Goal: Information Seeking & Learning: Learn about a topic

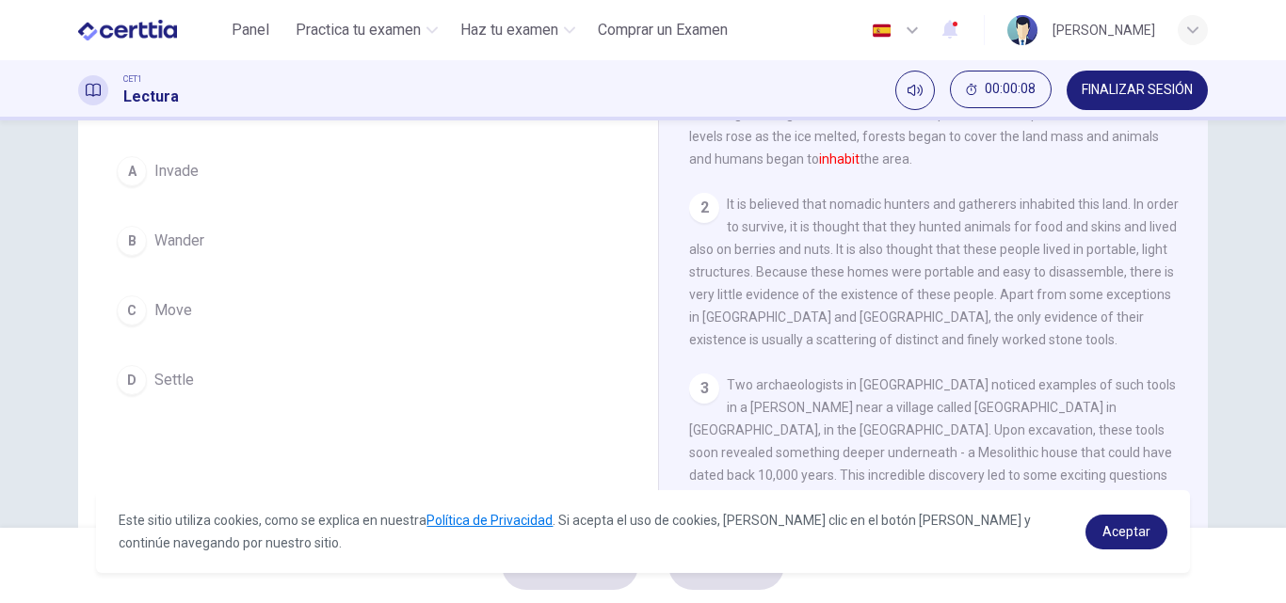
scroll to position [175, 0]
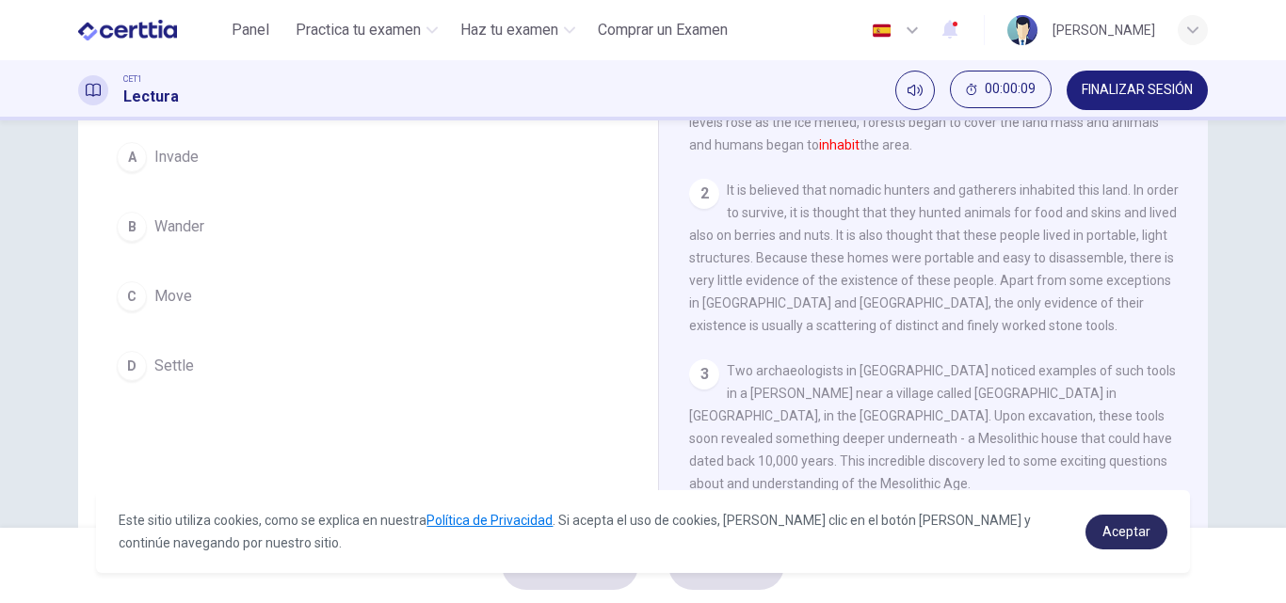
click at [1126, 538] on span "Aceptar" at bounding box center [1126, 531] width 48 height 15
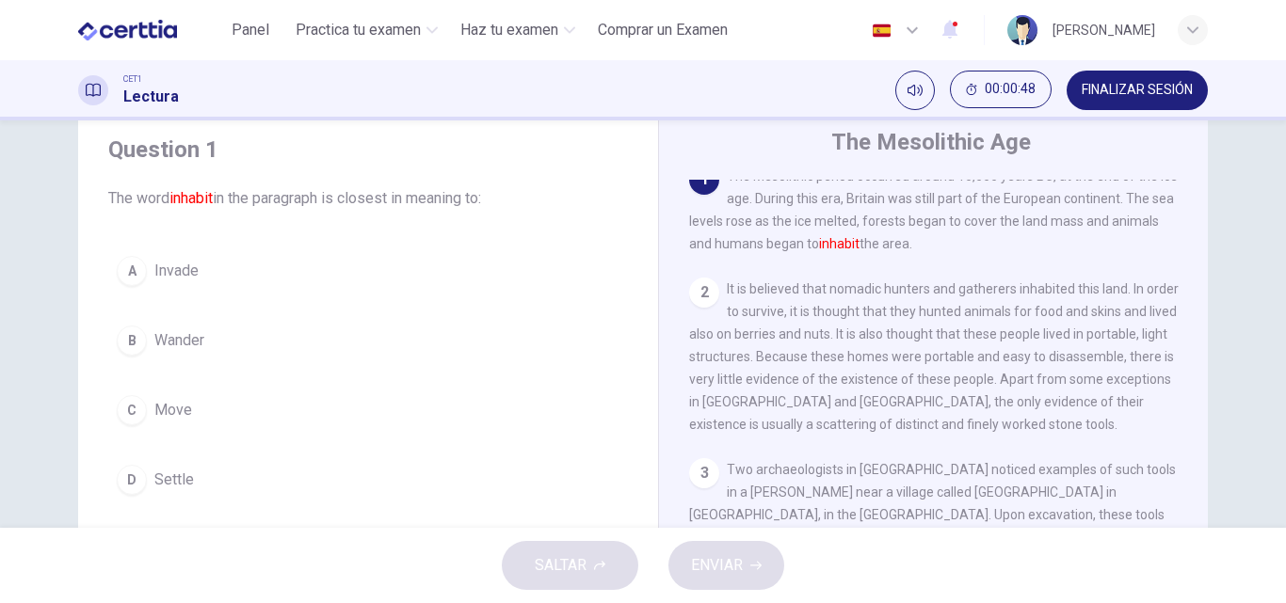
scroll to position [0, 0]
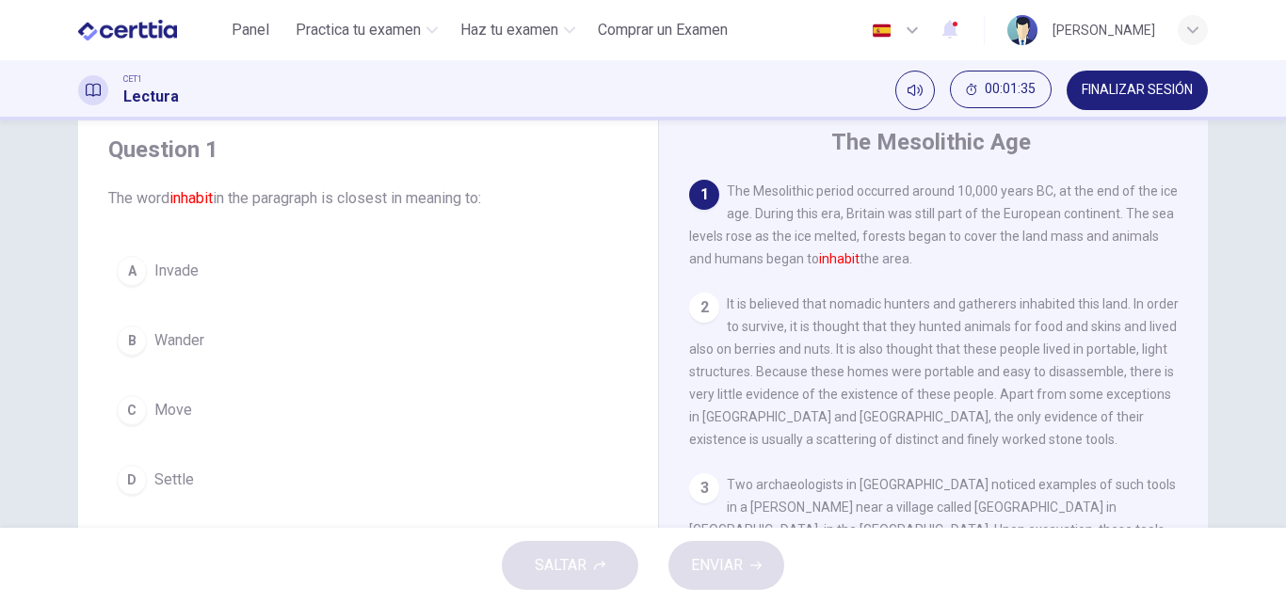
drag, startPoint x: 1169, startPoint y: 279, endPoint x: 1056, endPoint y: 277, distance: 112.9
click at [1056, 277] on div "1 The Mesolithic period occurred around 10,000 years BC, at the end of the ice …" at bounding box center [946, 465] width 514 height 571
drag, startPoint x: 1056, startPoint y: 277, endPoint x: 1049, endPoint y: 267, distance: 11.5
click at [1049, 267] on div "1 The Mesolithic period occurred around 10,000 years BC, at the end of the ice …" at bounding box center [946, 465] width 514 height 571
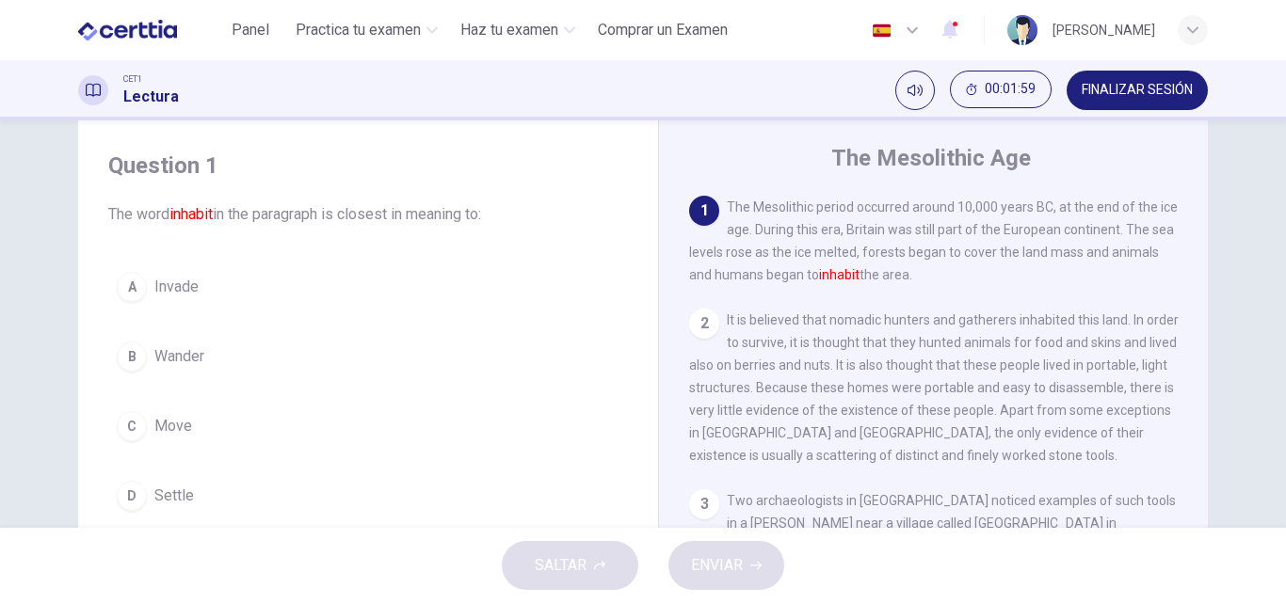
scroll to position [43, 0]
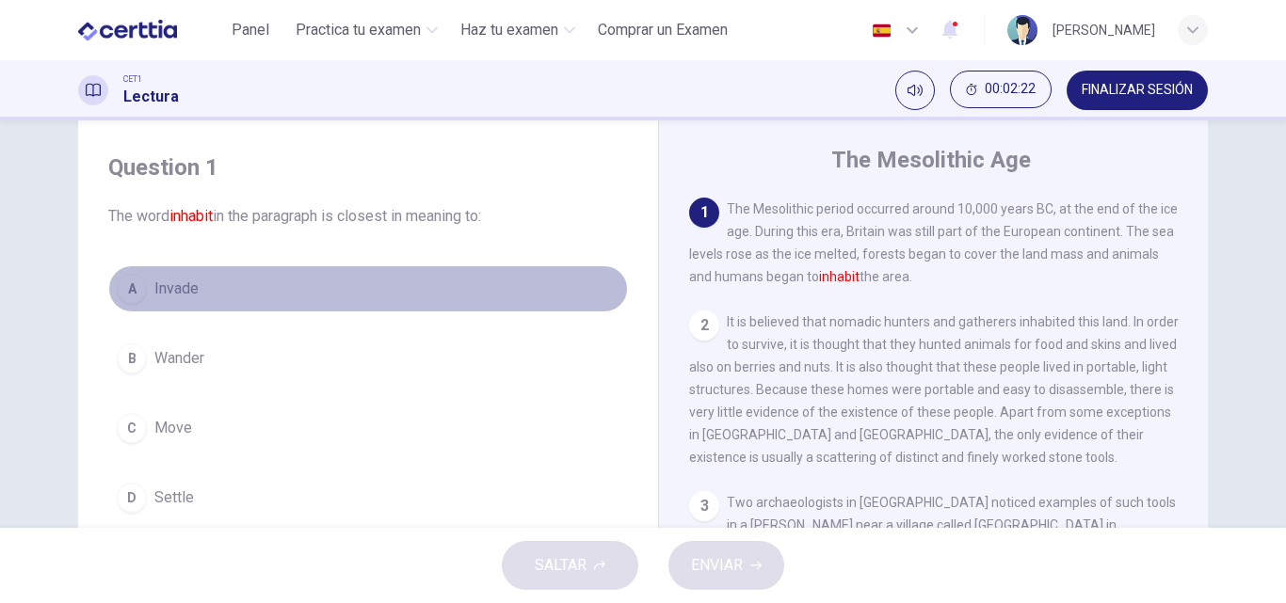
click at [127, 286] on div "A" at bounding box center [132, 289] width 30 height 30
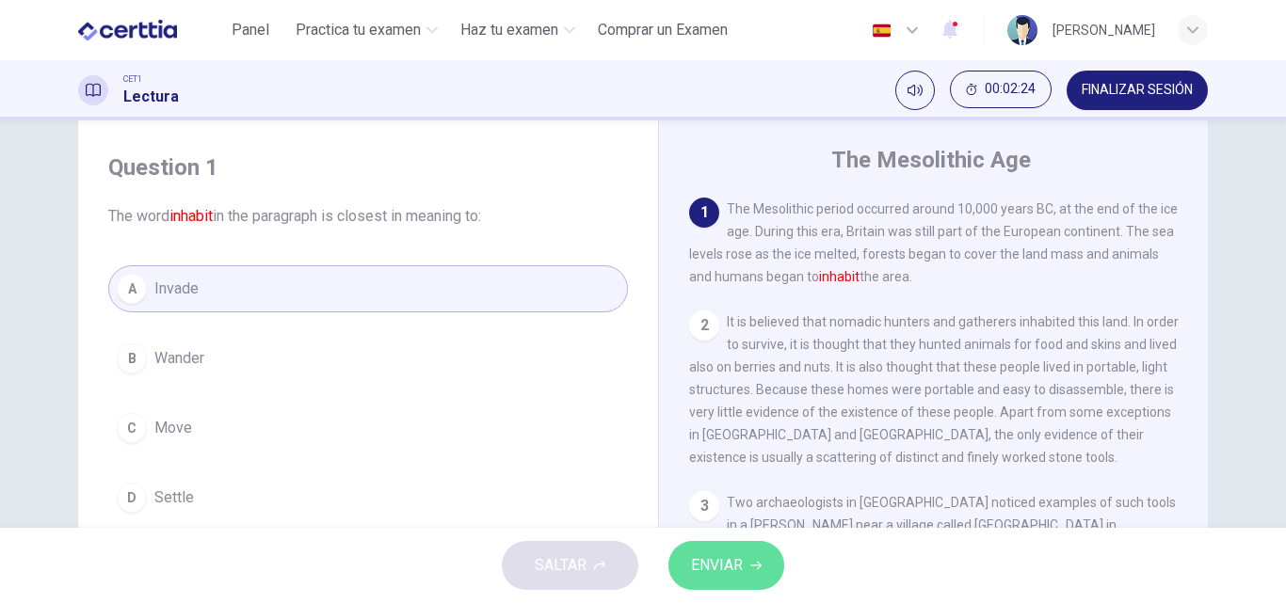
click at [713, 572] on span "ENVIAR" at bounding box center [717, 565] width 52 height 26
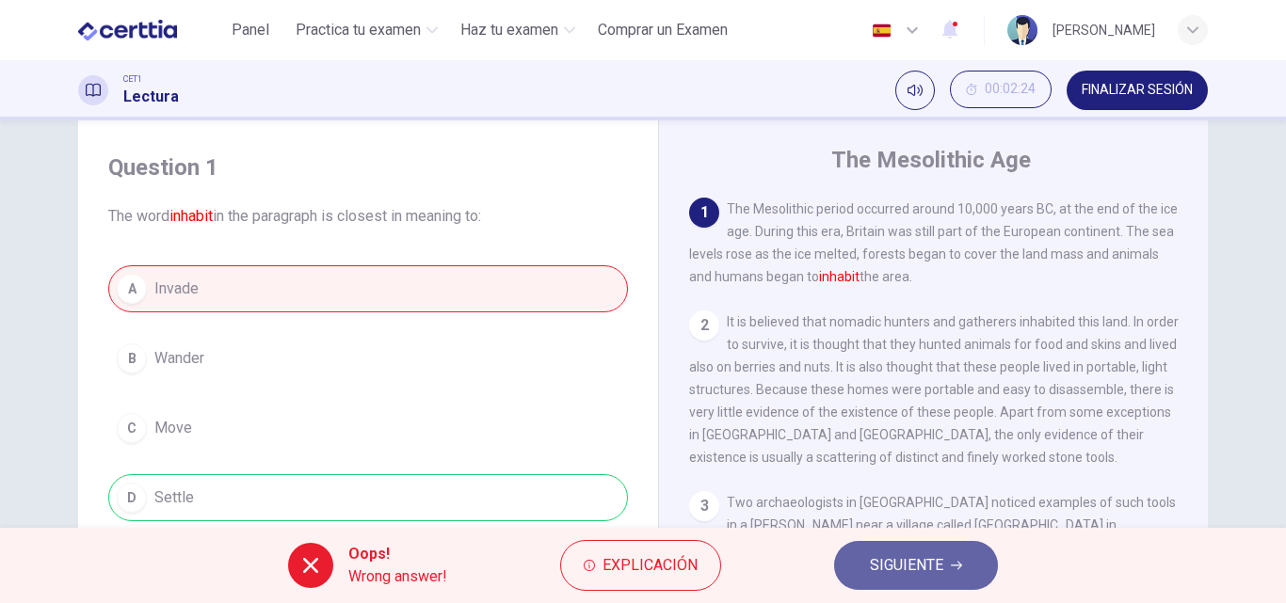
click at [887, 567] on span "SIGUIENTE" at bounding box center [906, 565] width 73 height 26
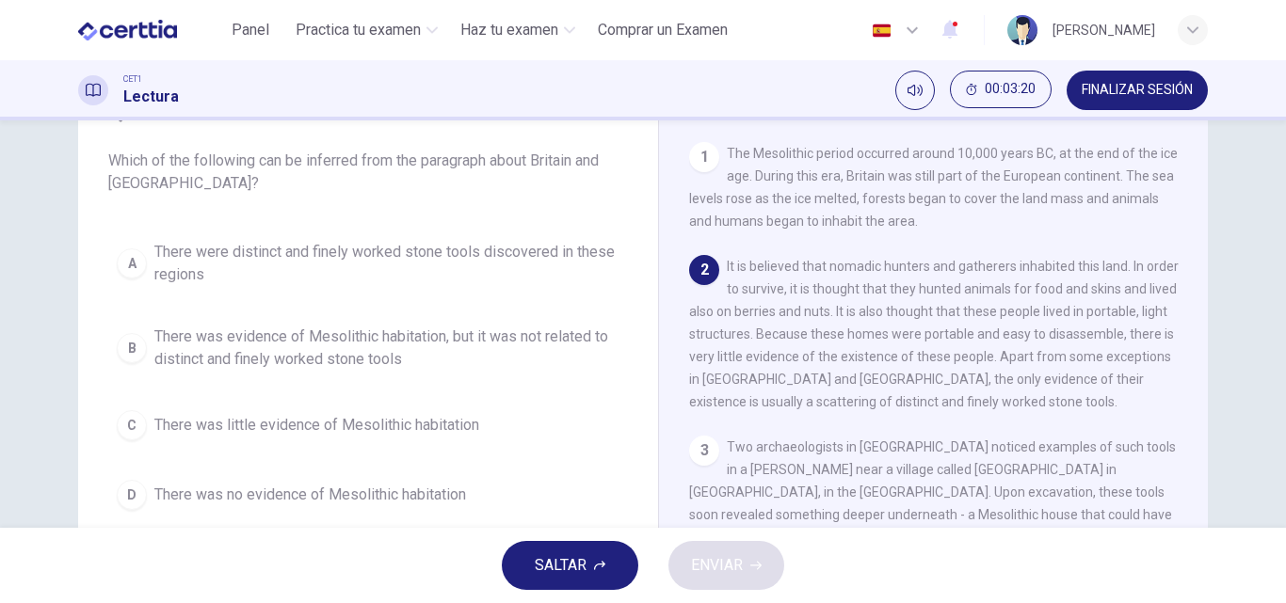
scroll to position [91, 0]
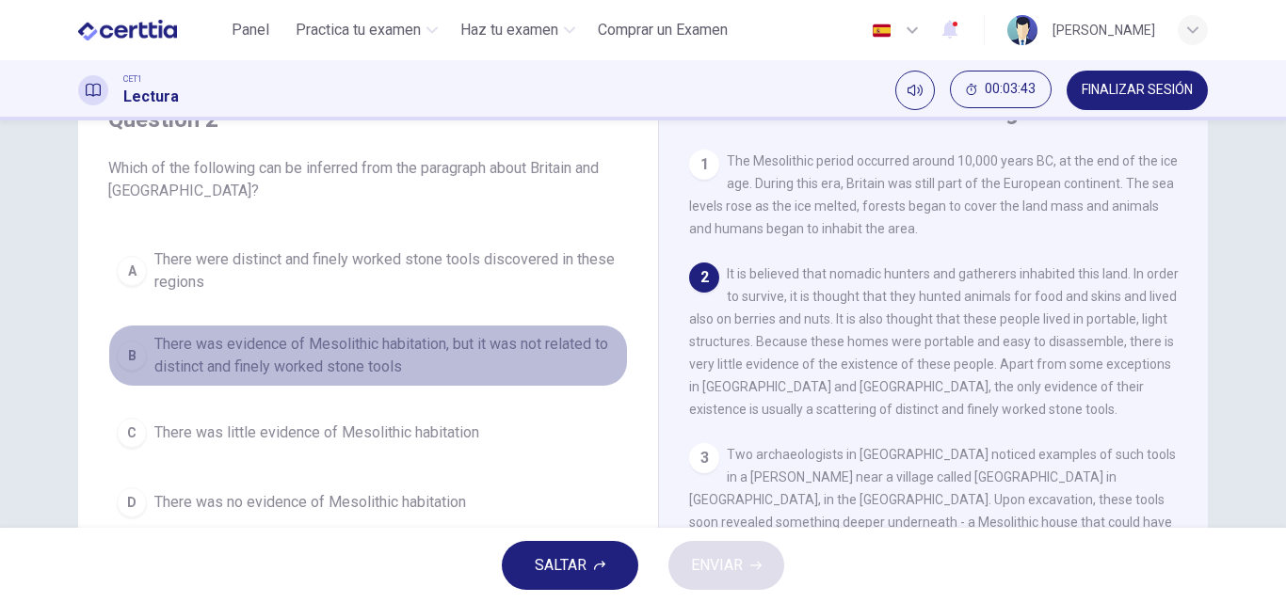
click at [128, 350] on div "B" at bounding box center [132, 356] width 30 height 30
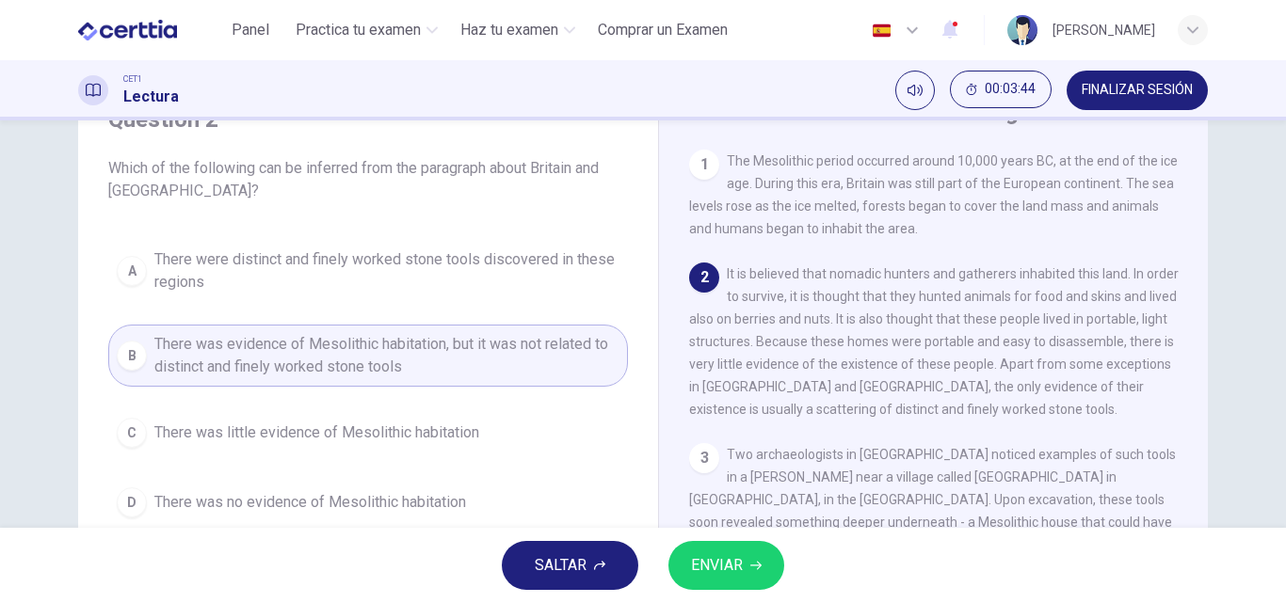
click at [720, 566] on span "ENVIAR" at bounding box center [717, 565] width 52 height 26
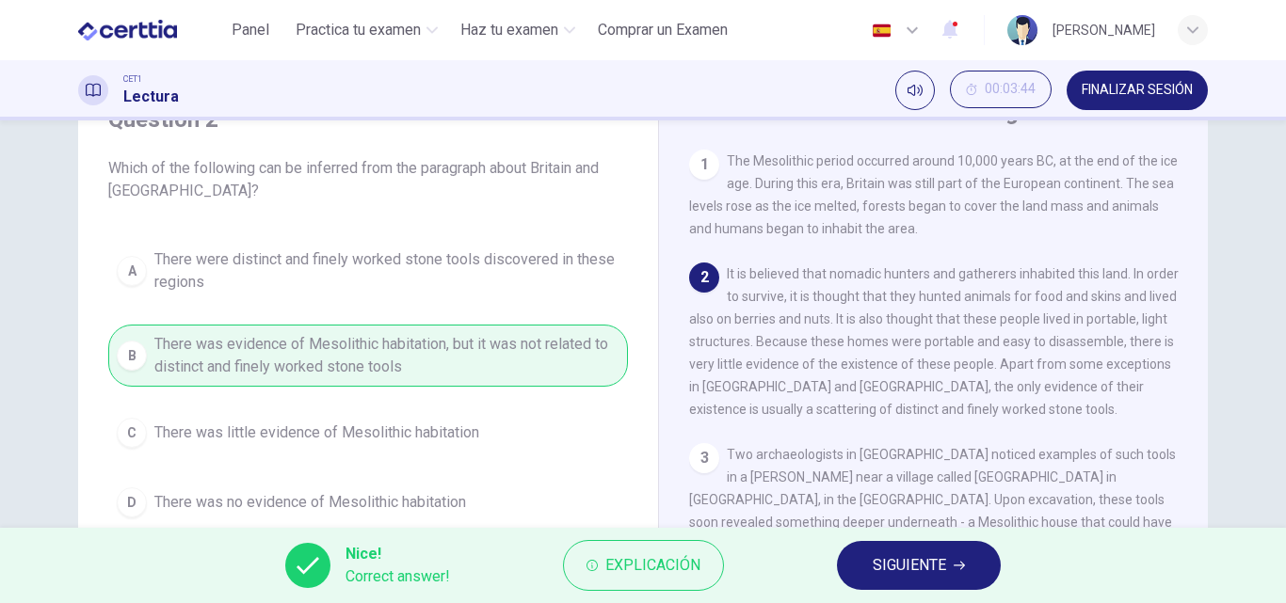
click at [955, 568] on icon "button" at bounding box center [958, 565] width 11 height 11
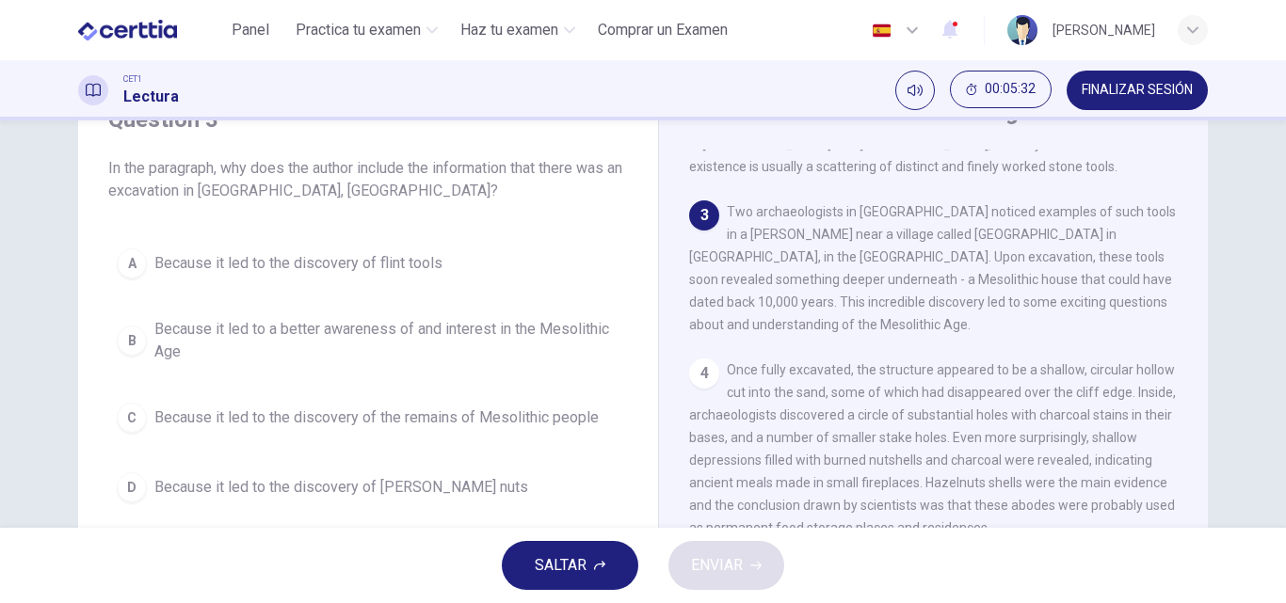
scroll to position [250, 0]
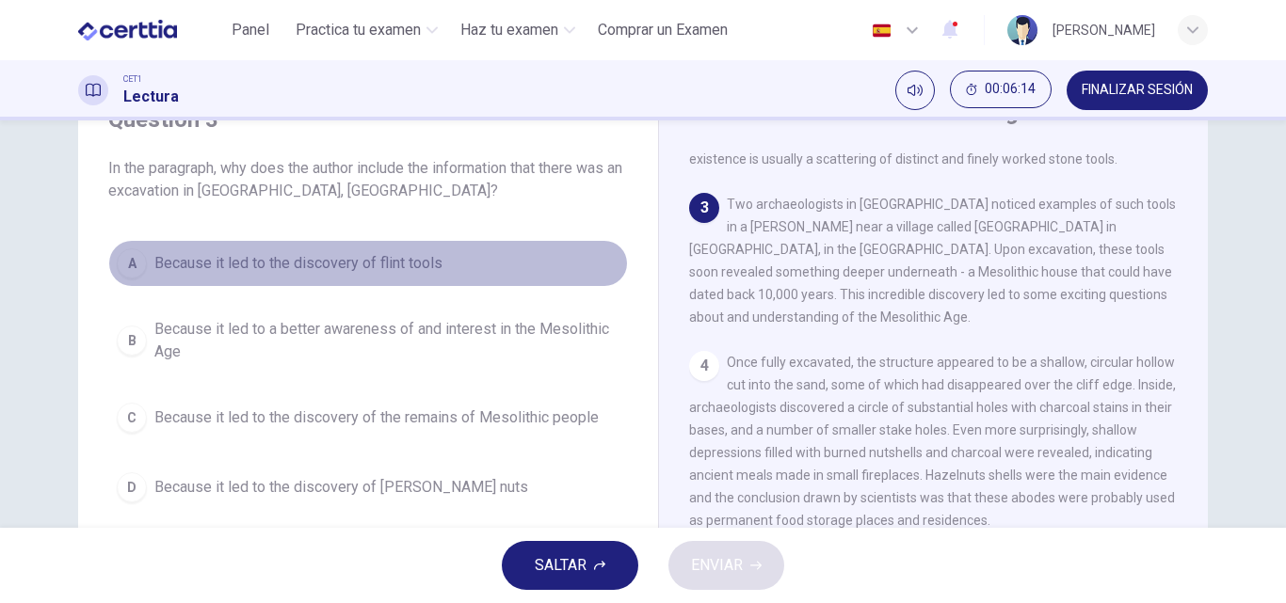
click at [125, 260] on div "A" at bounding box center [132, 263] width 30 height 30
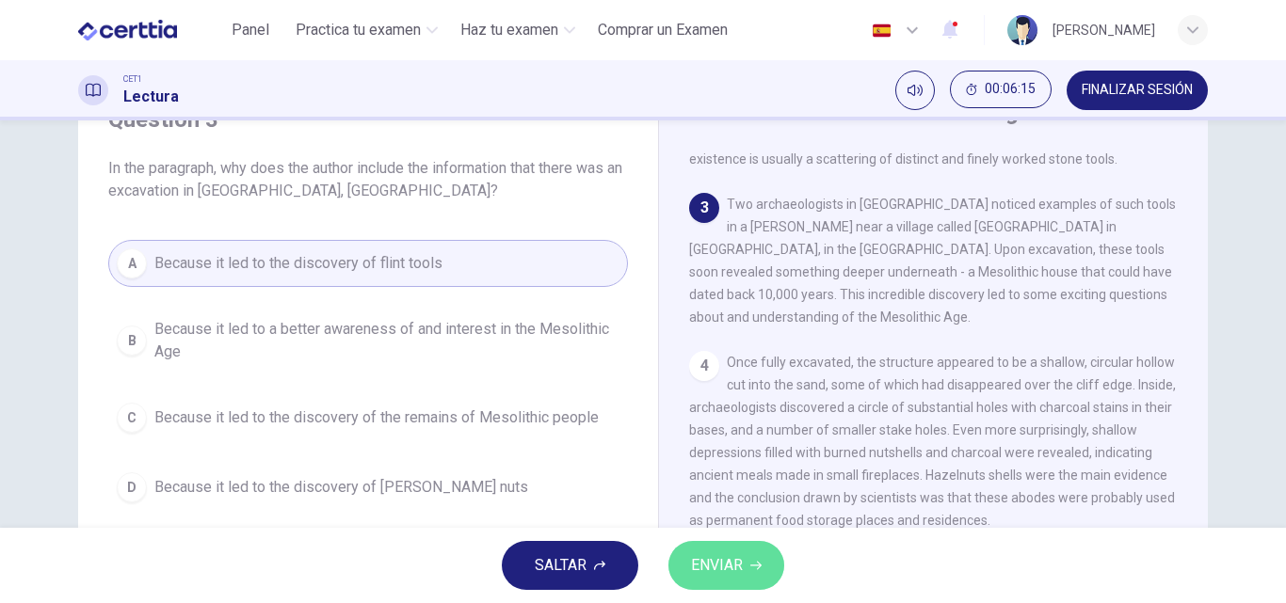
click at [723, 568] on span "ENVIAR" at bounding box center [717, 565] width 52 height 26
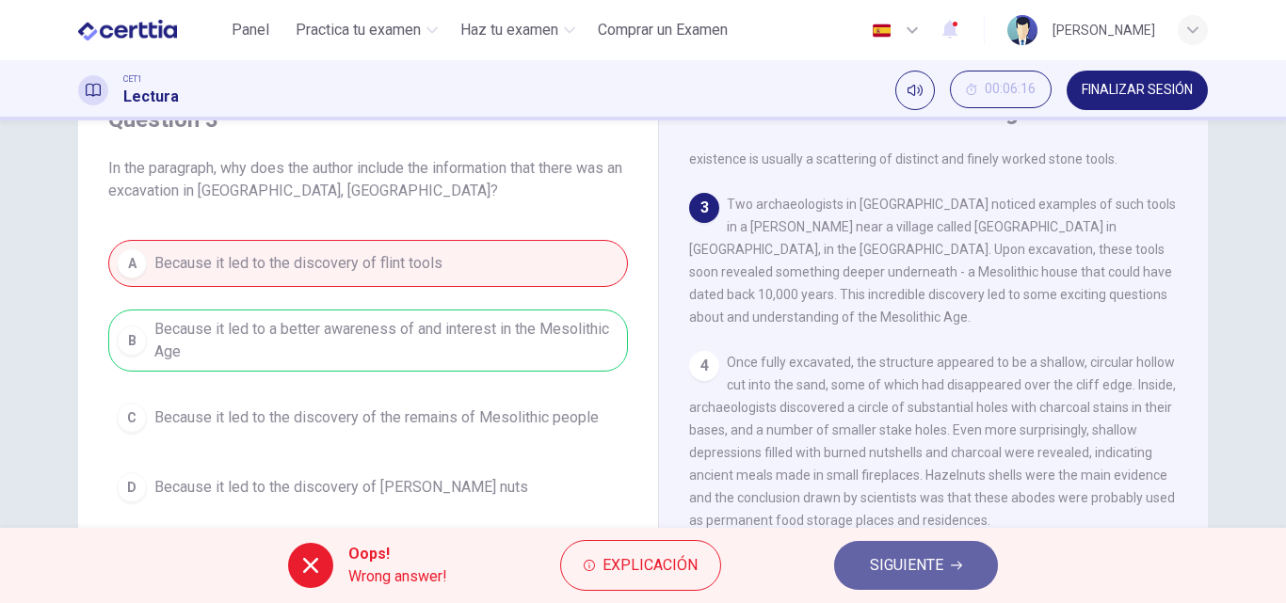
click at [907, 551] on button "SIGUIENTE" at bounding box center [916, 565] width 164 height 49
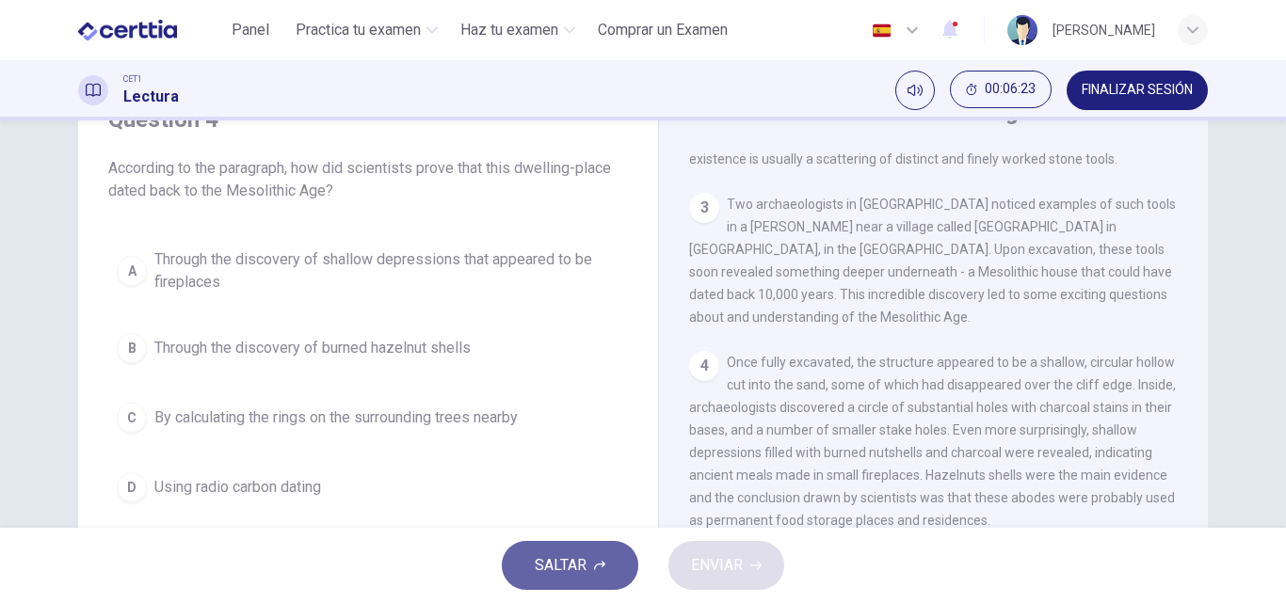
click at [593, 561] on button "SALTAR" at bounding box center [570, 565] width 136 height 49
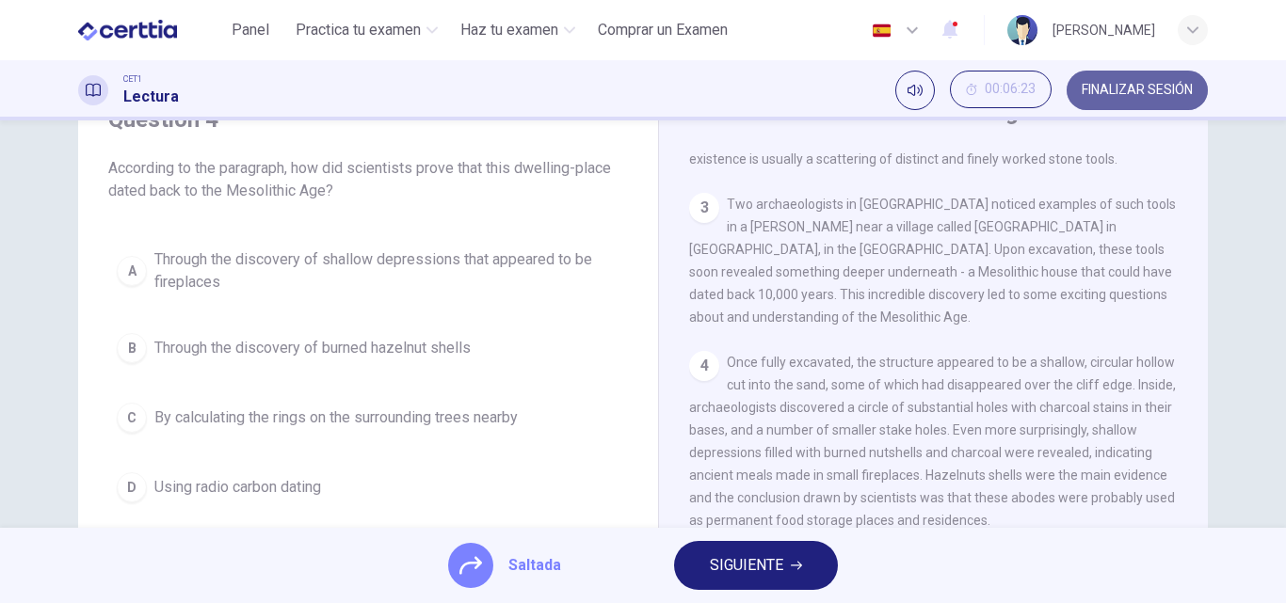
click at [1151, 92] on span "FINALIZAR SESIÓN" at bounding box center [1136, 90] width 111 height 15
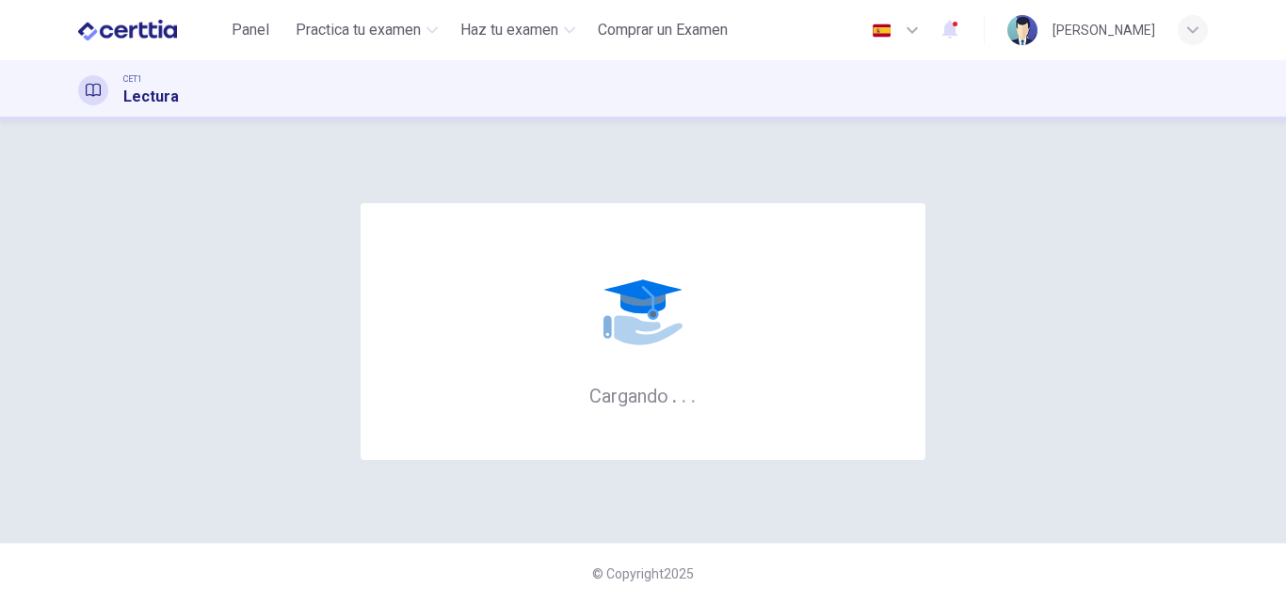
scroll to position [0, 0]
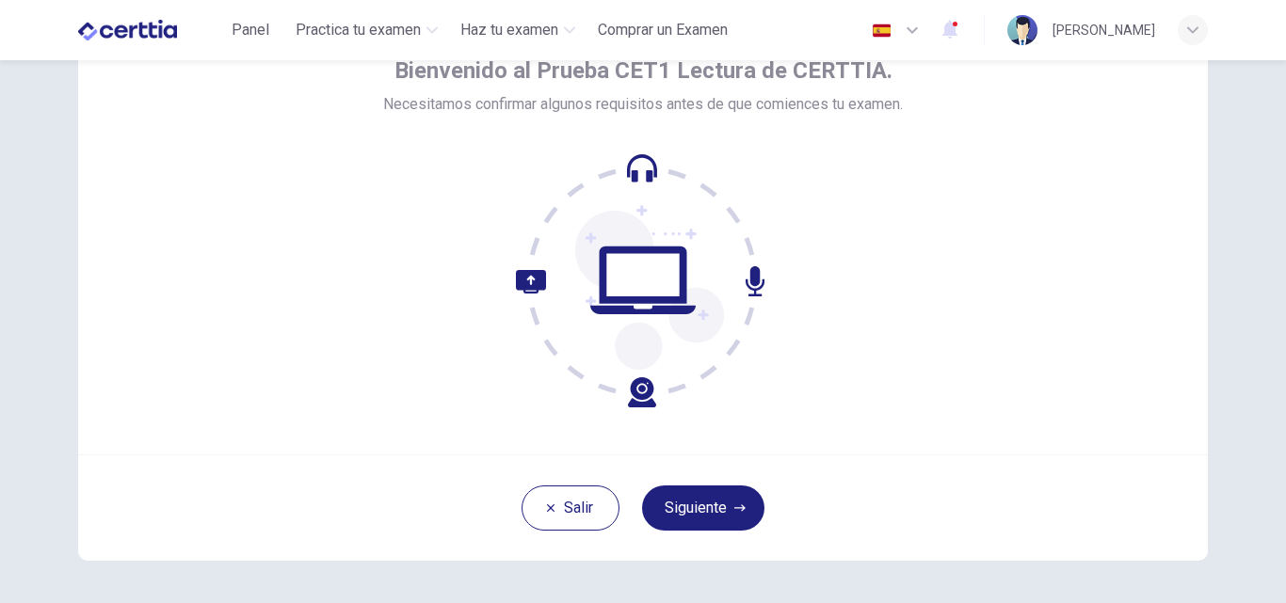
scroll to position [107, 0]
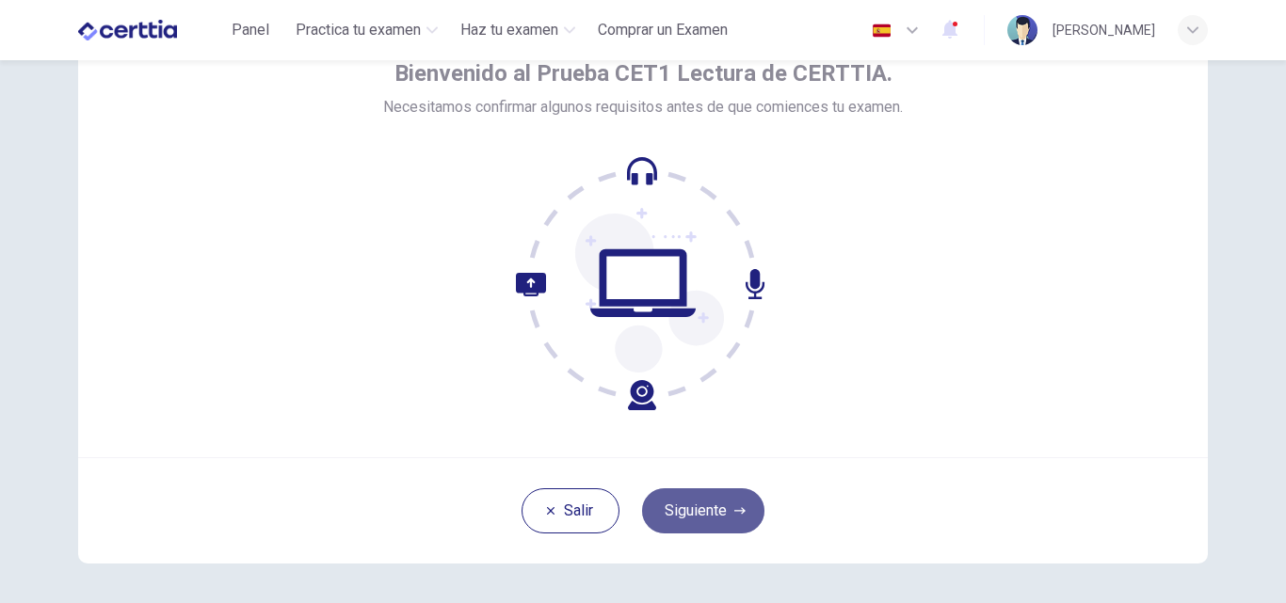
click at [720, 512] on button "Siguiente" at bounding box center [703, 510] width 122 height 45
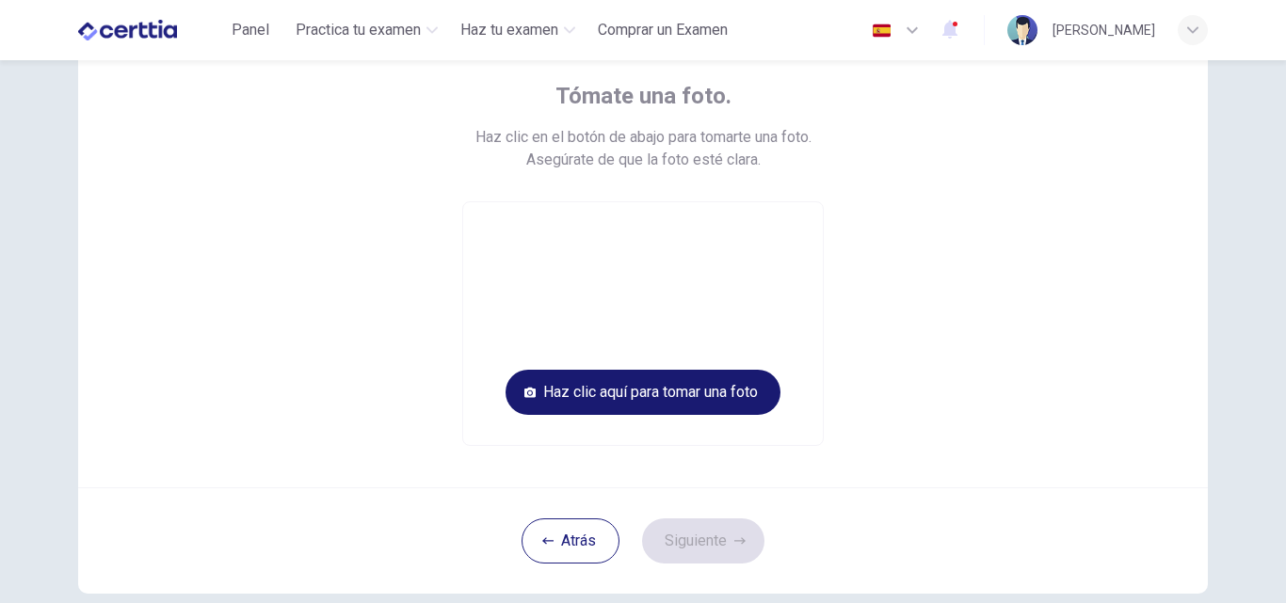
click at [592, 392] on button "Haz clic aquí para tomar una foto" at bounding box center [642, 392] width 275 height 45
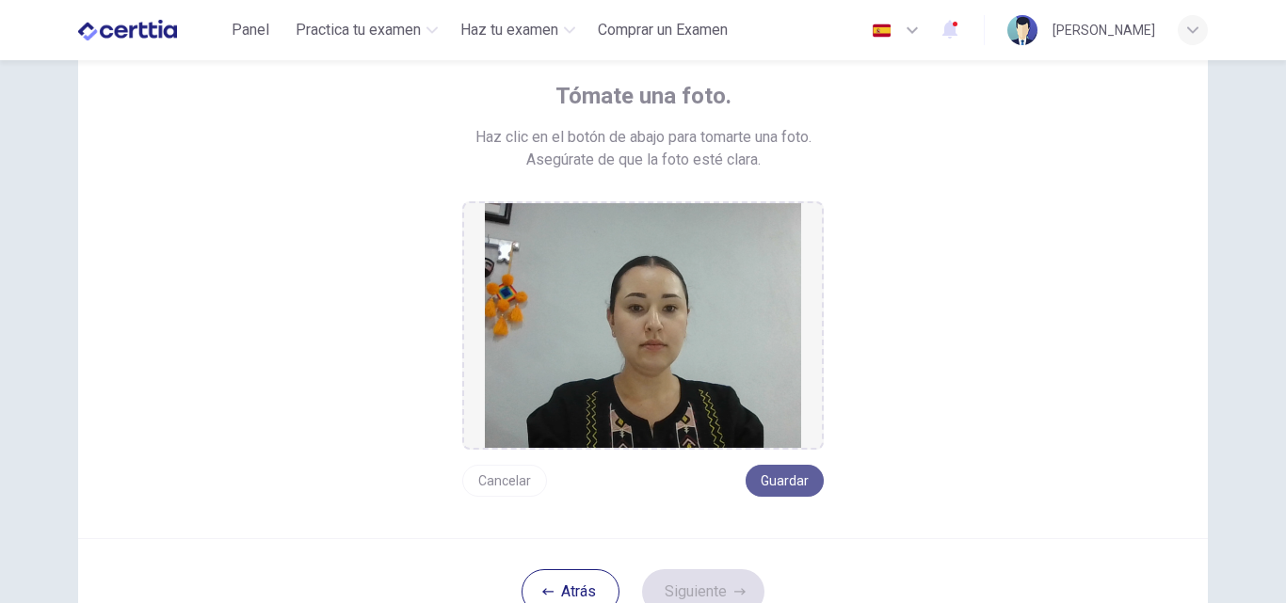
click at [800, 471] on button "Guardar" at bounding box center [784, 481] width 78 height 32
click at [700, 585] on button "Siguiente" at bounding box center [703, 591] width 122 height 45
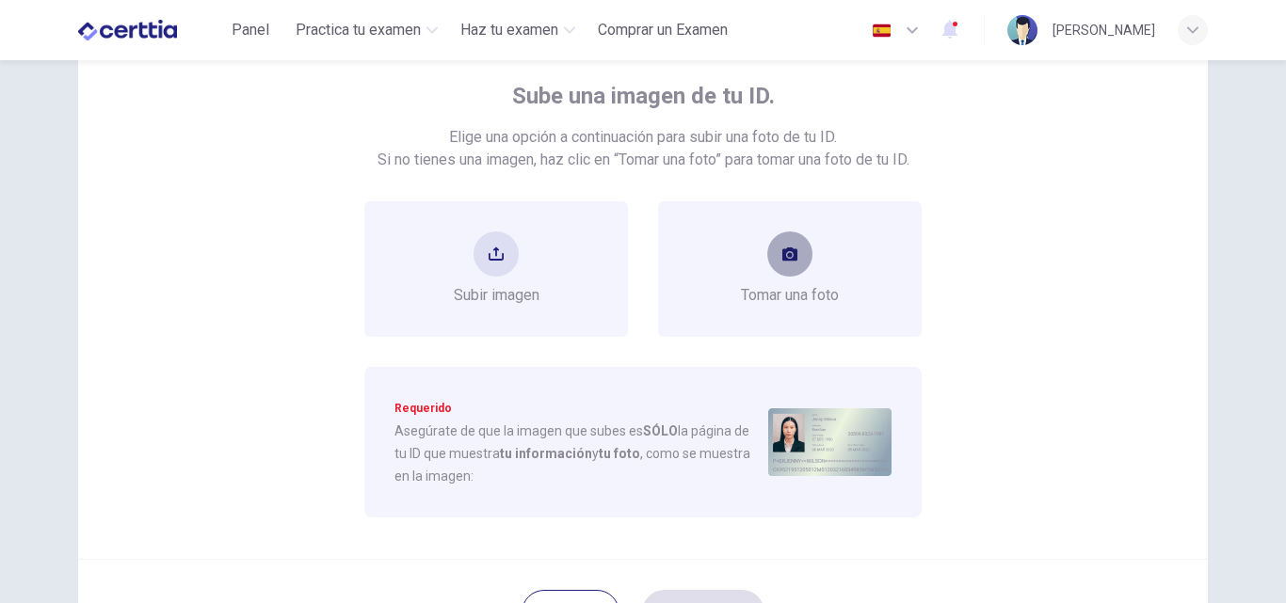
click at [791, 255] on icon "take photo" at bounding box center [789, 254] width 15 height 13
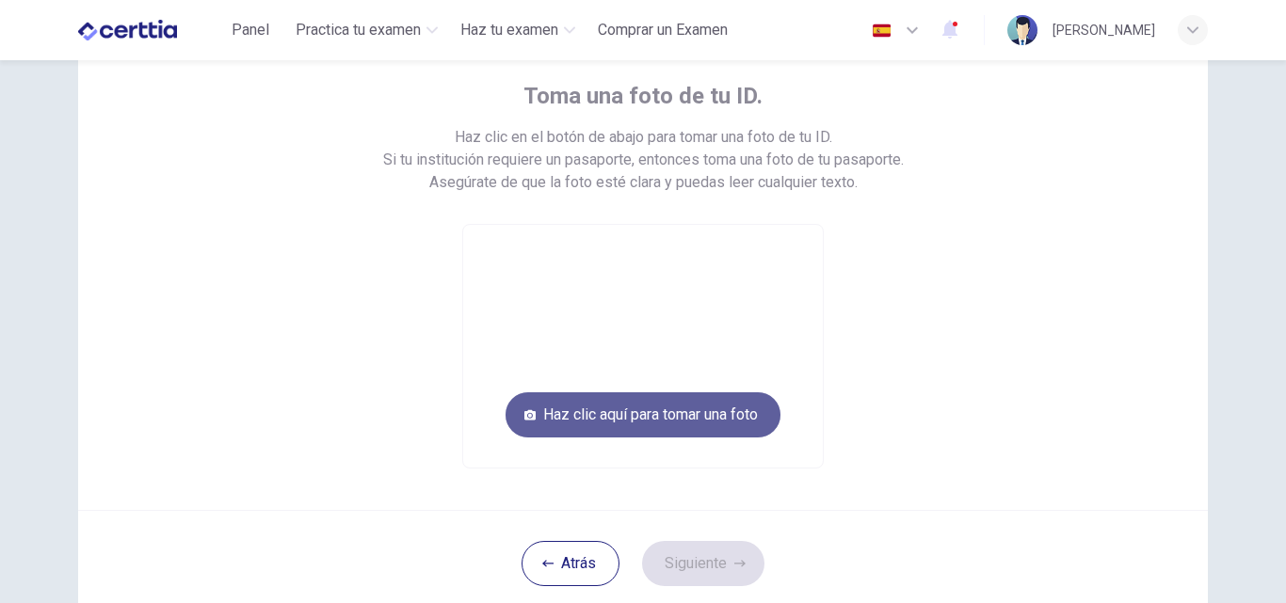
click at [728, 399] on button "Haz clic aquí para tomar una foto" at bounding box center [642, 414] width 275 height 45
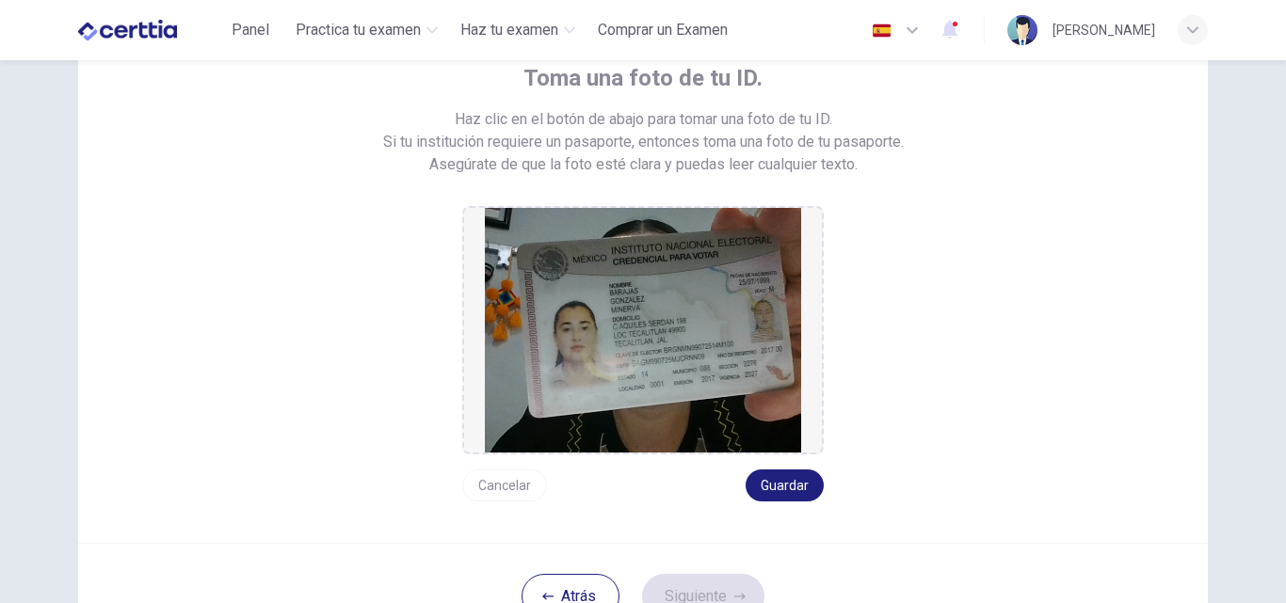
scroll to position [132, 0]
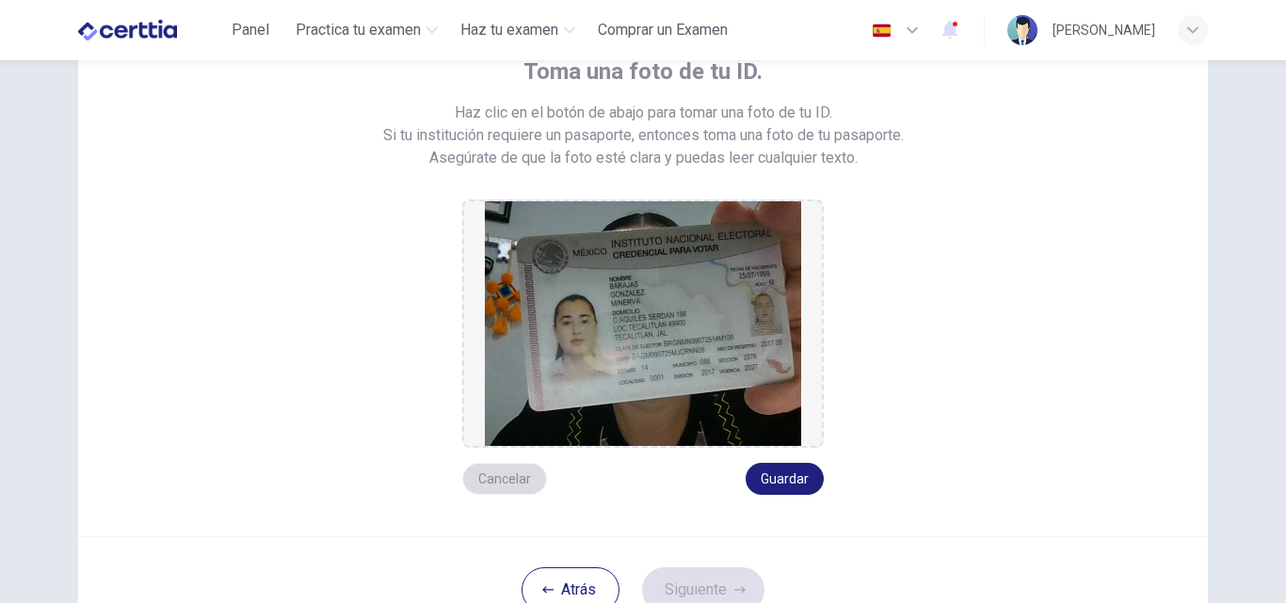
click at [514, 474] on button "Cancelar" at bounding box center [504, 479] width 85 height 32
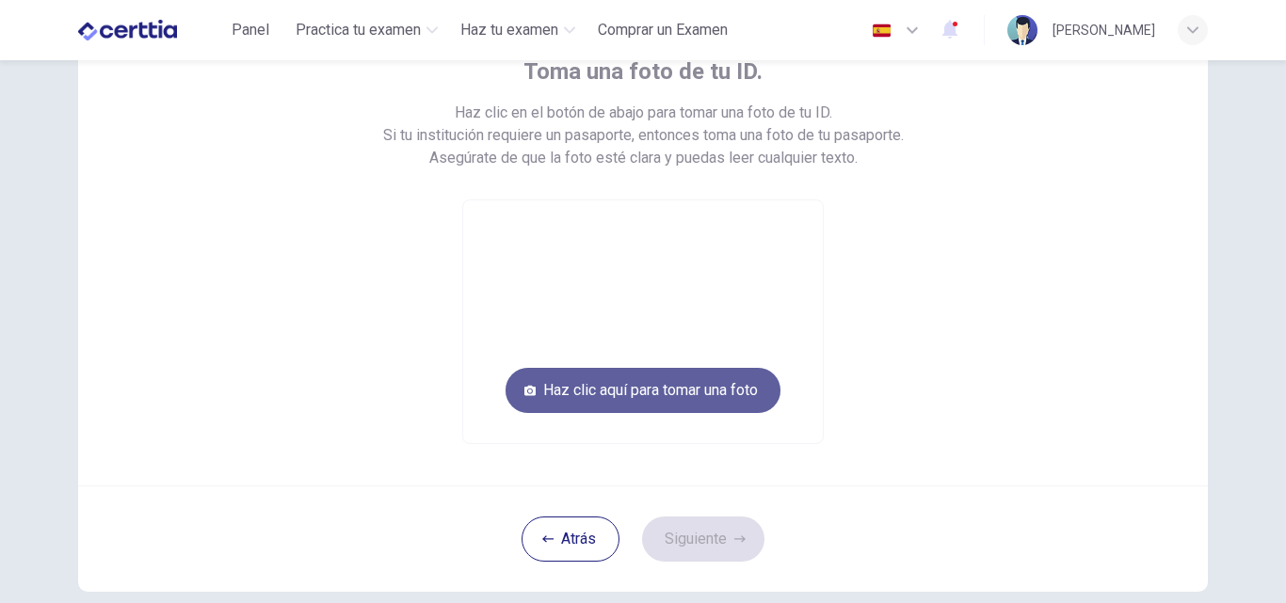
click at [719, 391] on button "Haz clic aquí para tomar una foto" at bounding box center [642, 390] width 275 height 45
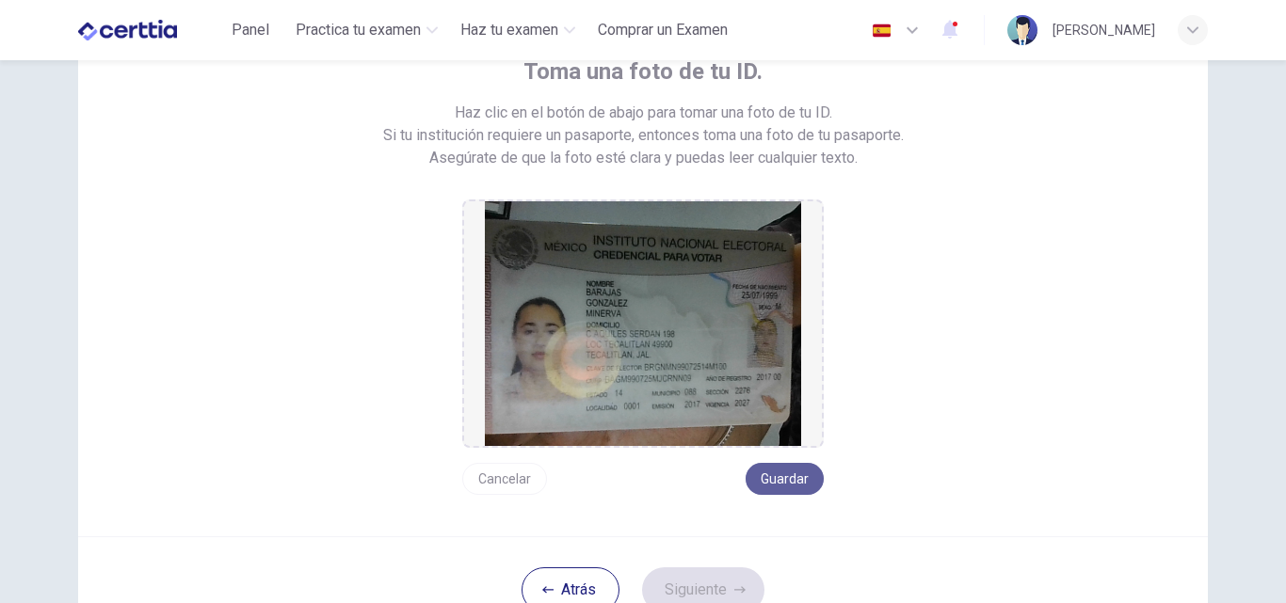
click at [796, 478] on button "Guardar" at bounding box center [784, 479] width 78 height 32
click at [683, 588] on button "Siguiente" at bounding box center [703, 589] width 122 height 45
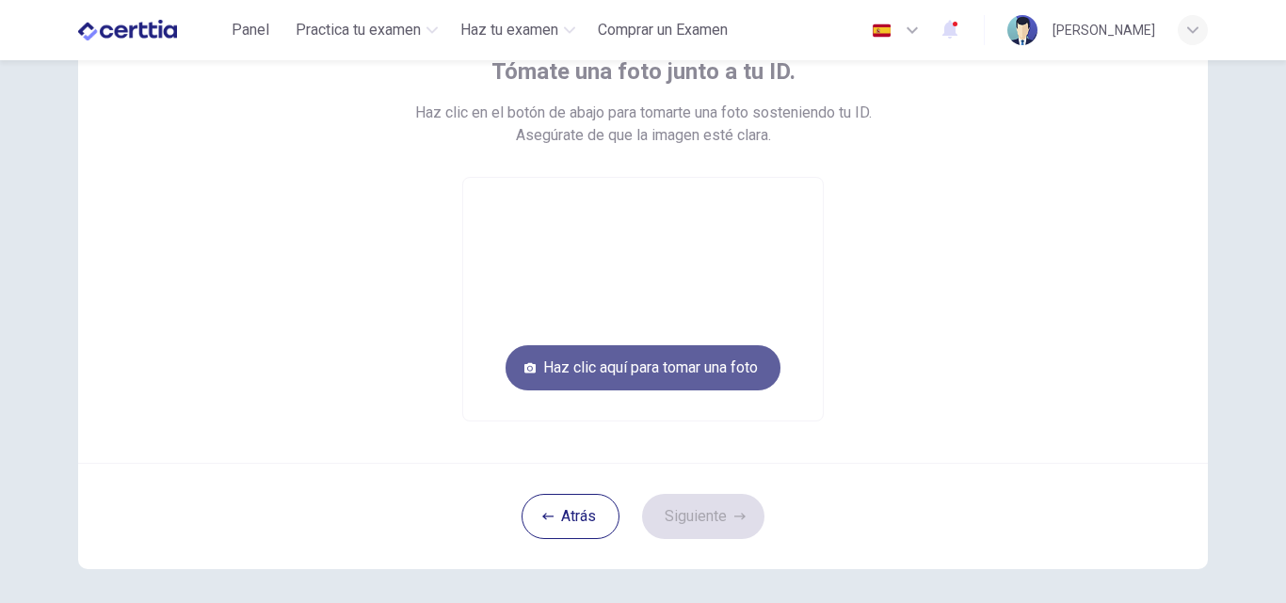
click at [618, 365] on button "Haz clic aquí para tomar una foto" at bounding box center [642, 367] width 275 height 45
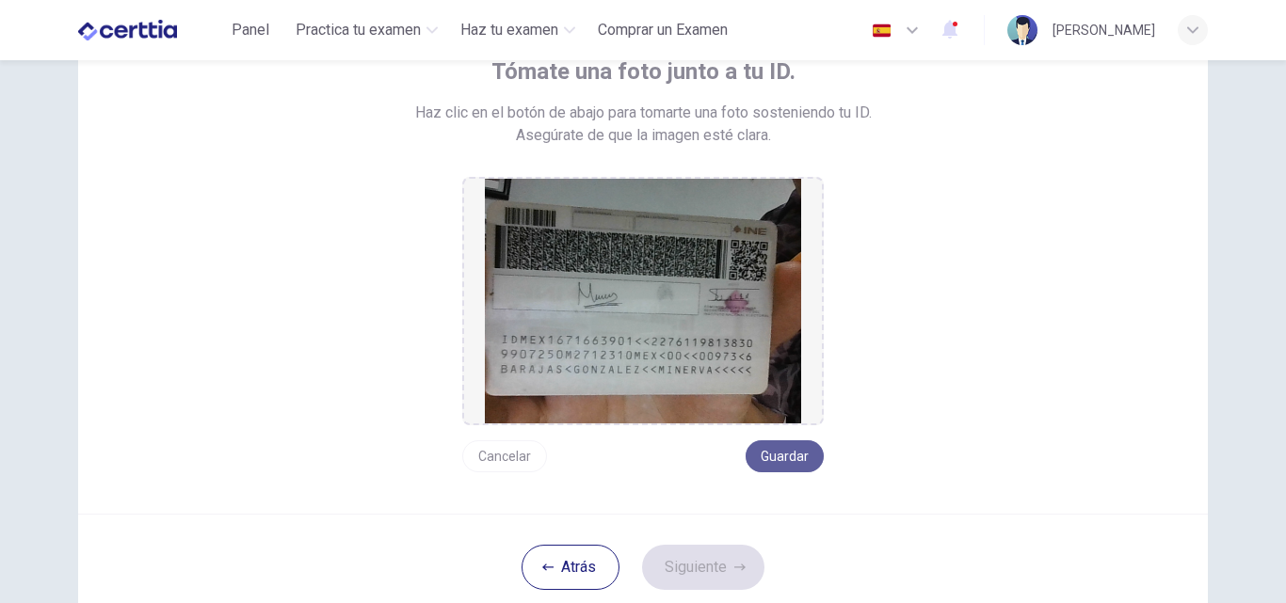
click at [782, 461] on button "Guardar" at bounding box center [784, 456] width 78 height 32
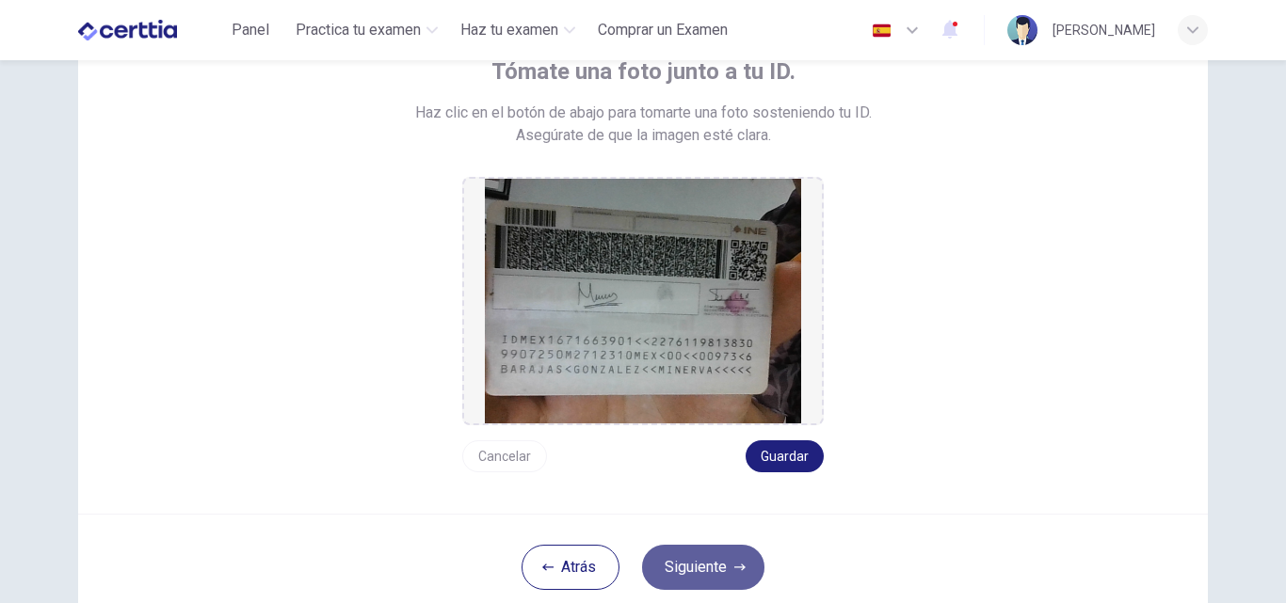
click at [687, 567] on button "Siguiente" at bounding box center [703, 567] width 122 height 45
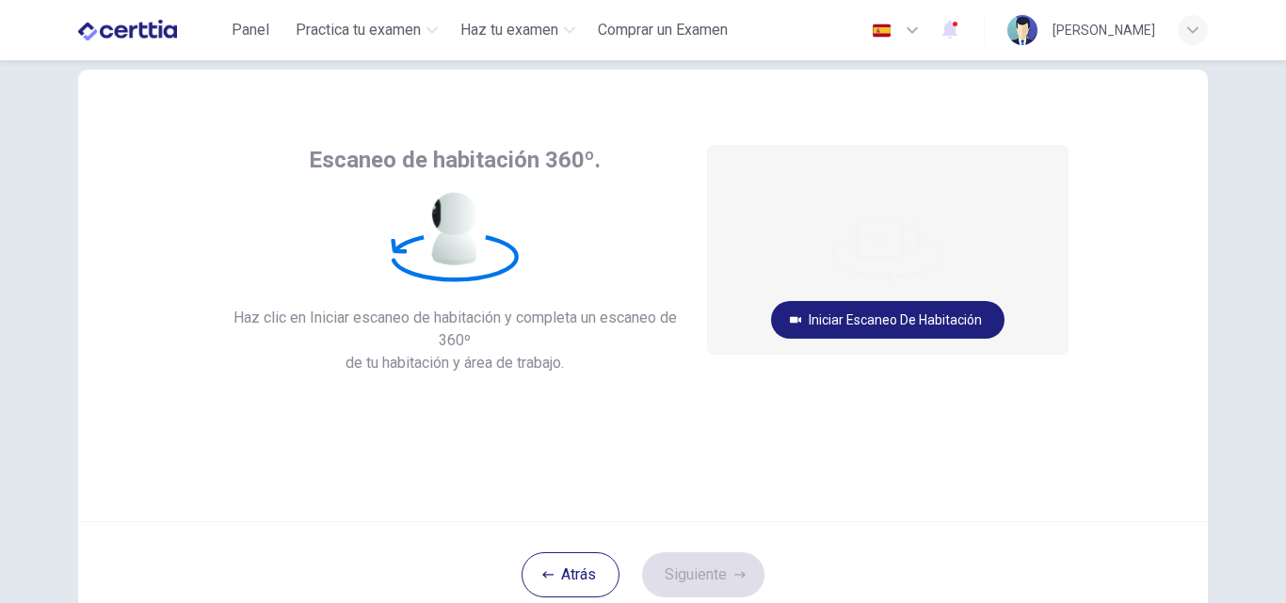
scroll to position [36, 0]
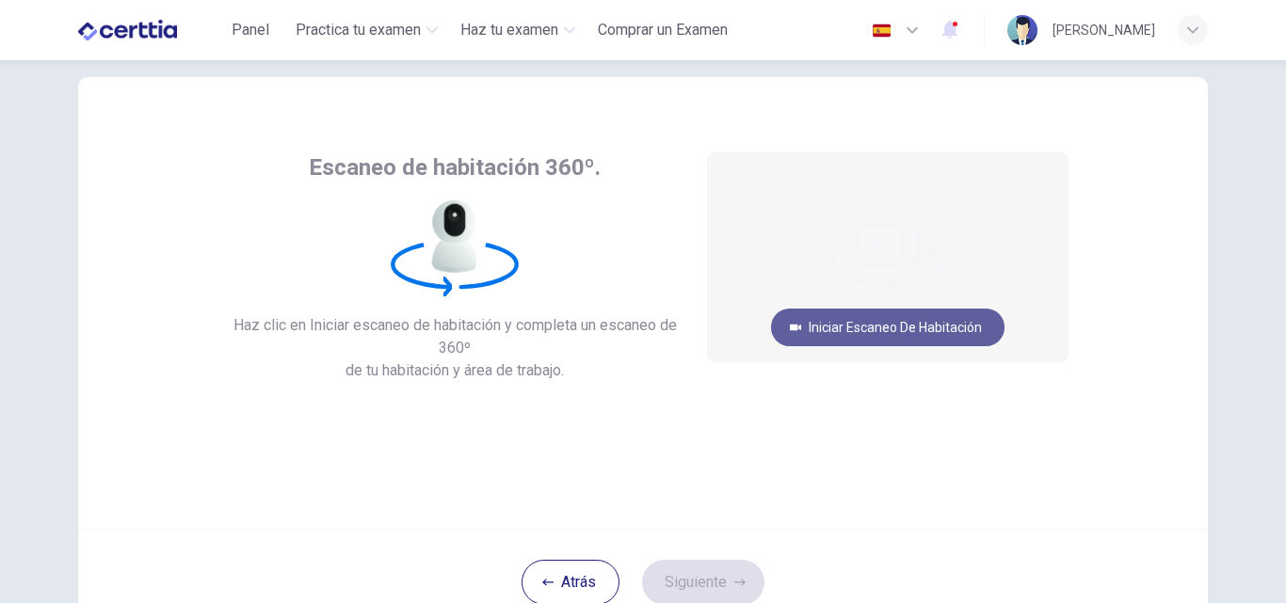
click at [870, 322] on button "Iniciar escaneo de habitación" at bounding box center [887, 328] width 233 height 38
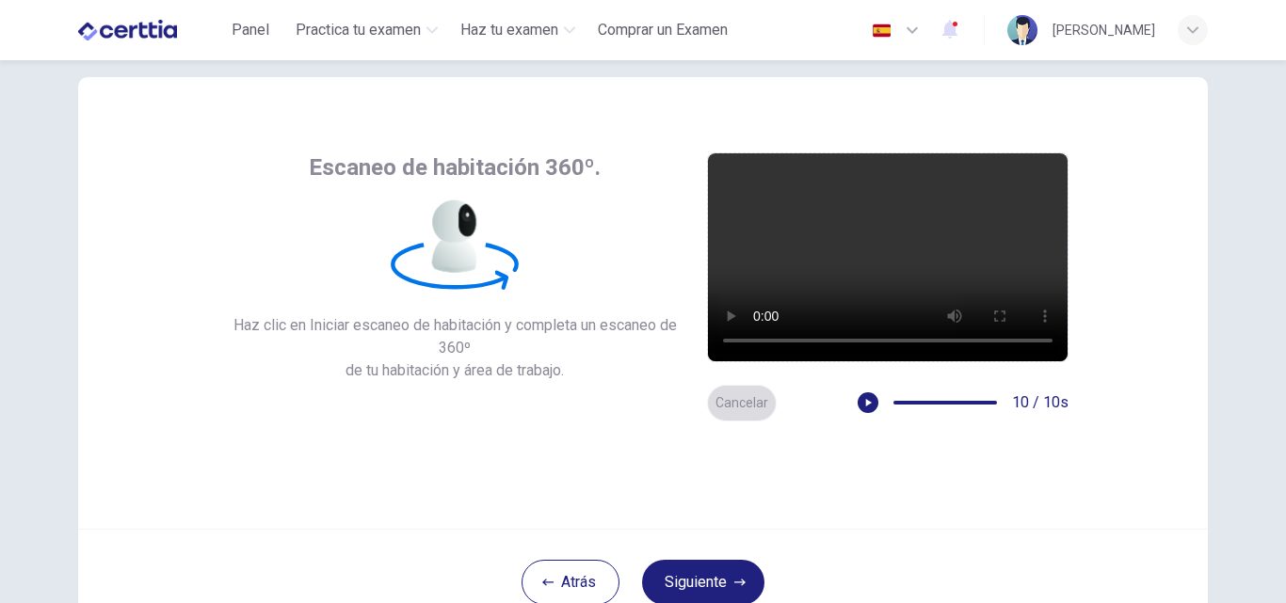
click at [742, 402] on button "Cancelar" at bounding box center [742, 403] width 70 height 37
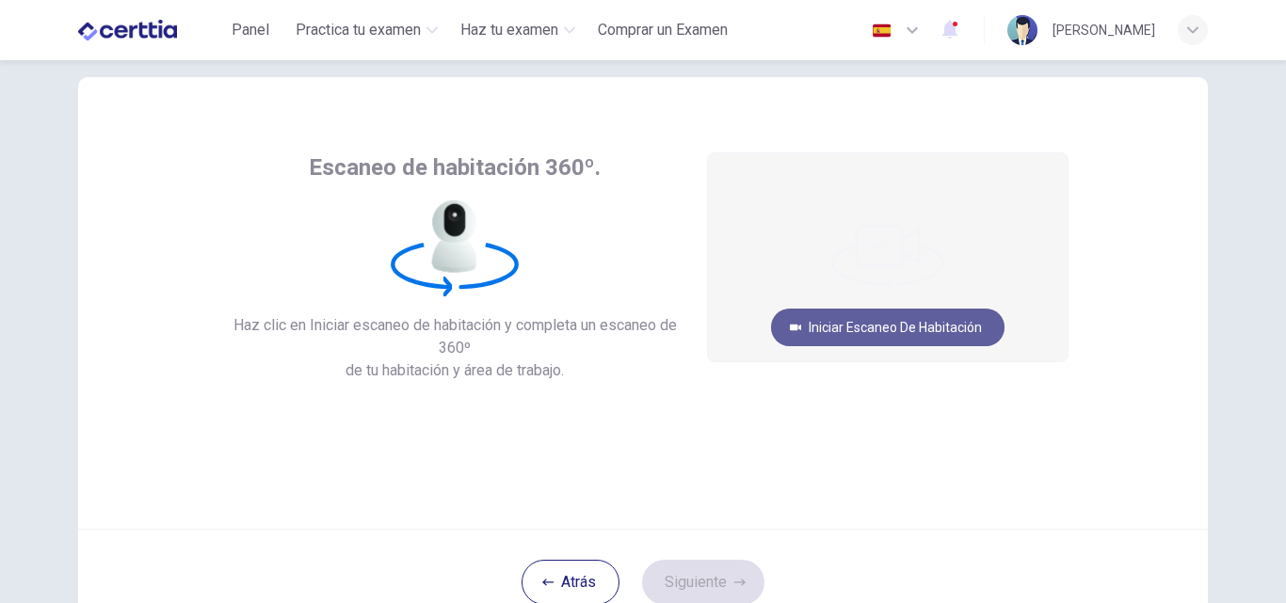
click at [855, 318] on button "Iniciar escaneo de habitación" at bounding box center [887, 328] width 233 height 38
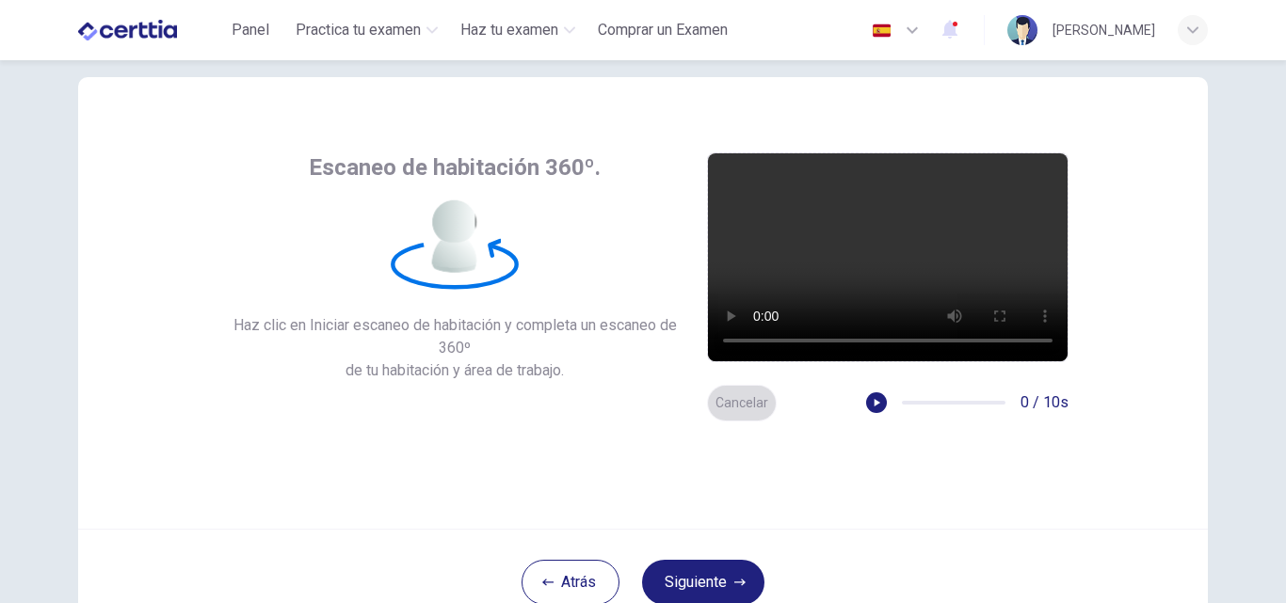
click at [718, 406] on button "Cancelar" at bounding box center [742, 403] width 70 height 37
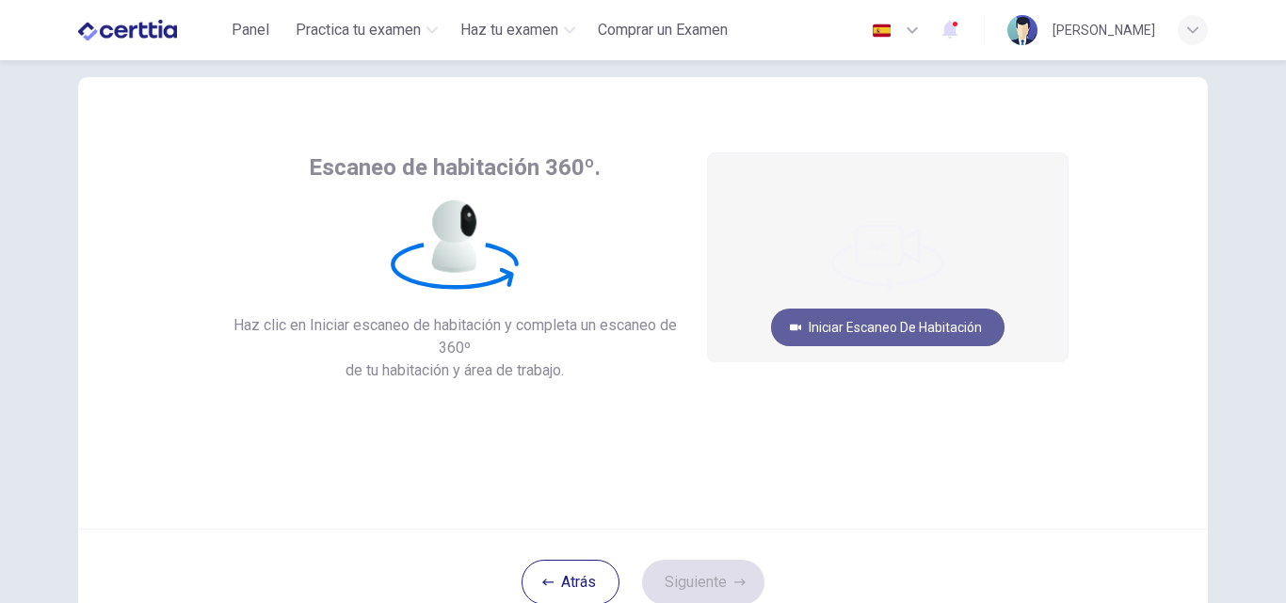
click at [872, 317] on button "Iniciar escaneo de habitación" at bounding box center [887, 328] width 233 height 38
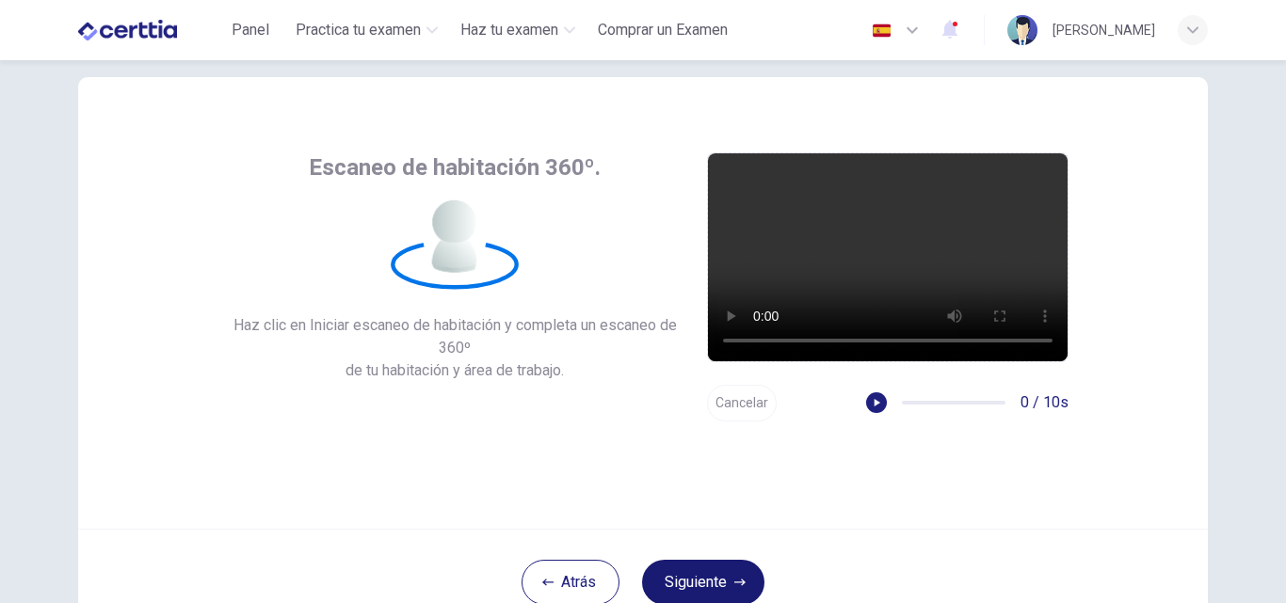
click at [706, 586] on button "Siguiente" at bounding box center [703, 582] width 122 height 45
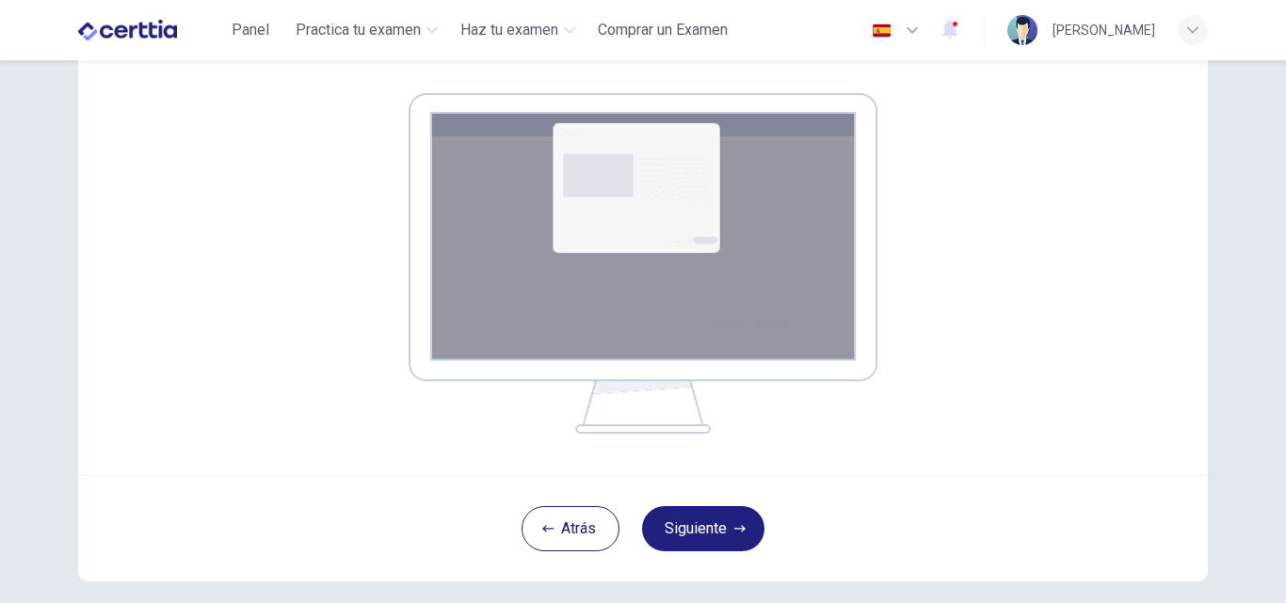
scroll to position [291, 0]
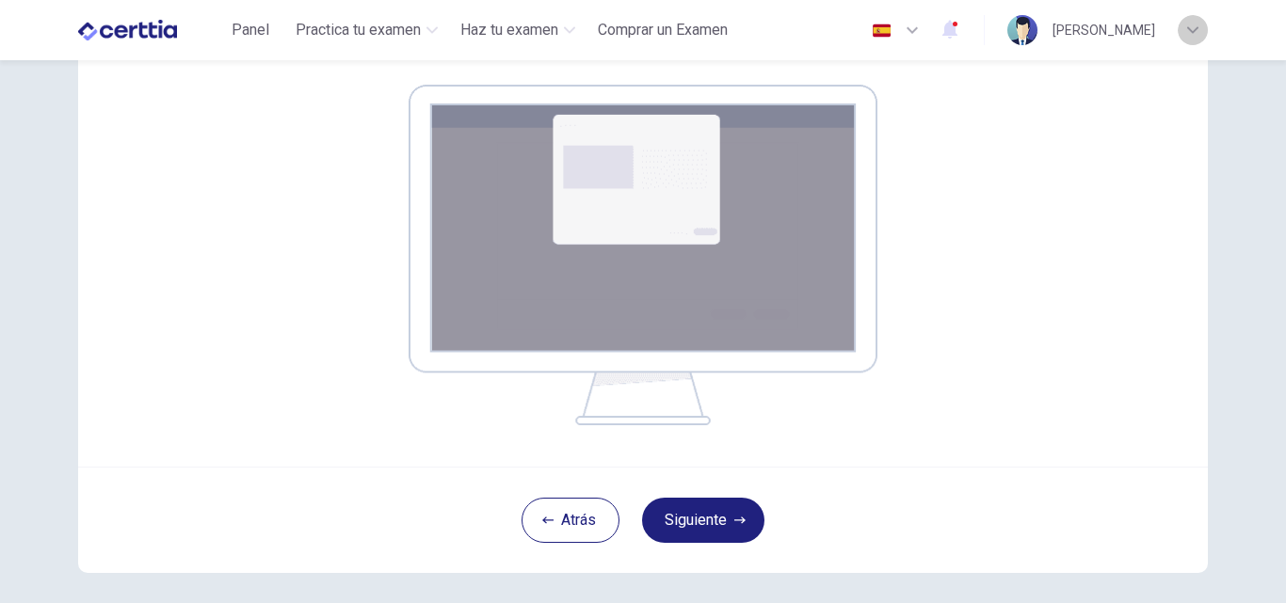
click at [1187, 30] on icon "button" at bounding box center [1192, 29] width 11 height 11
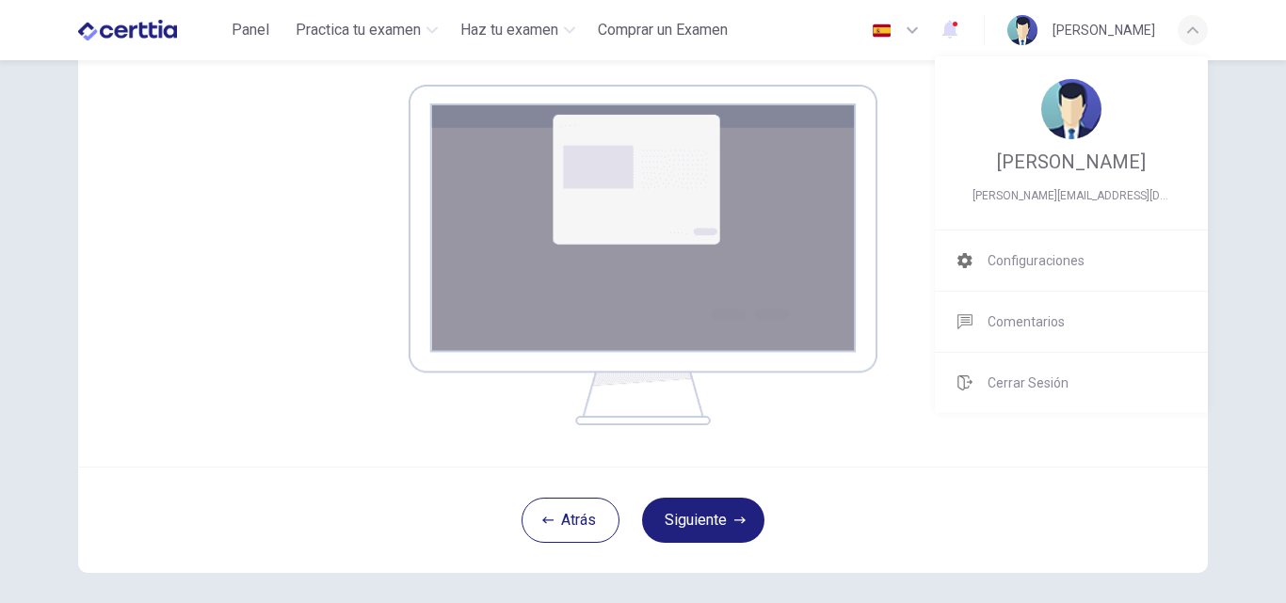
click at [1233, 137] on div at bounding box center [643, 301] width 1286 height 603
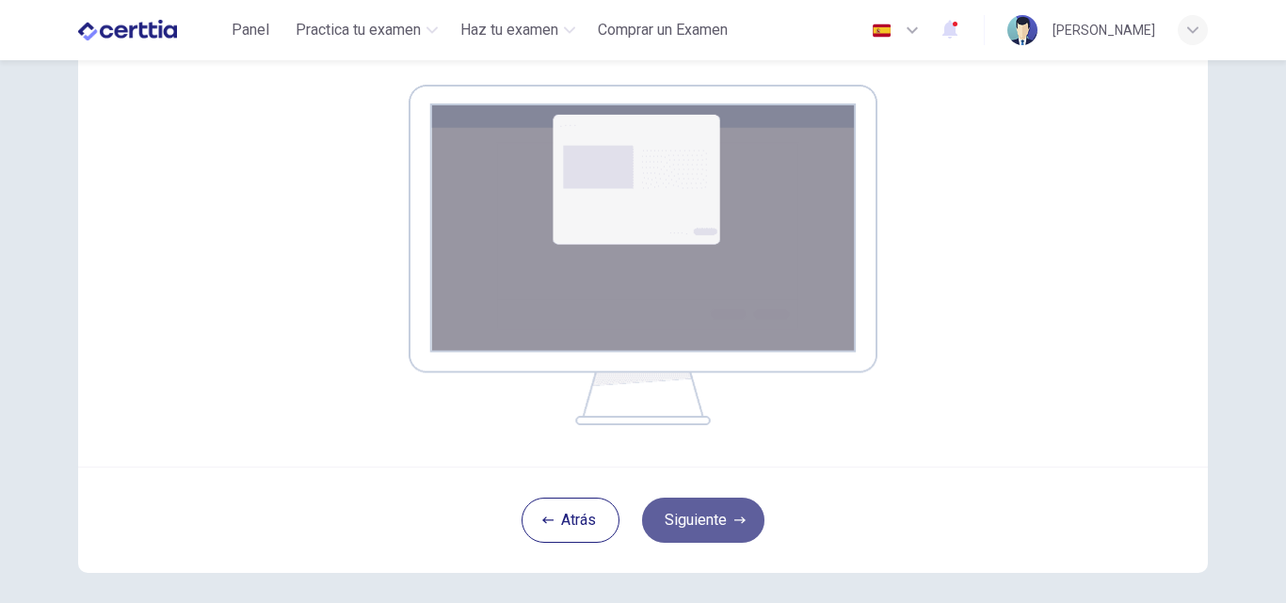
click at [687, 516] on button "Siguiente" at bounding box center [703, 520] width 122 height 45
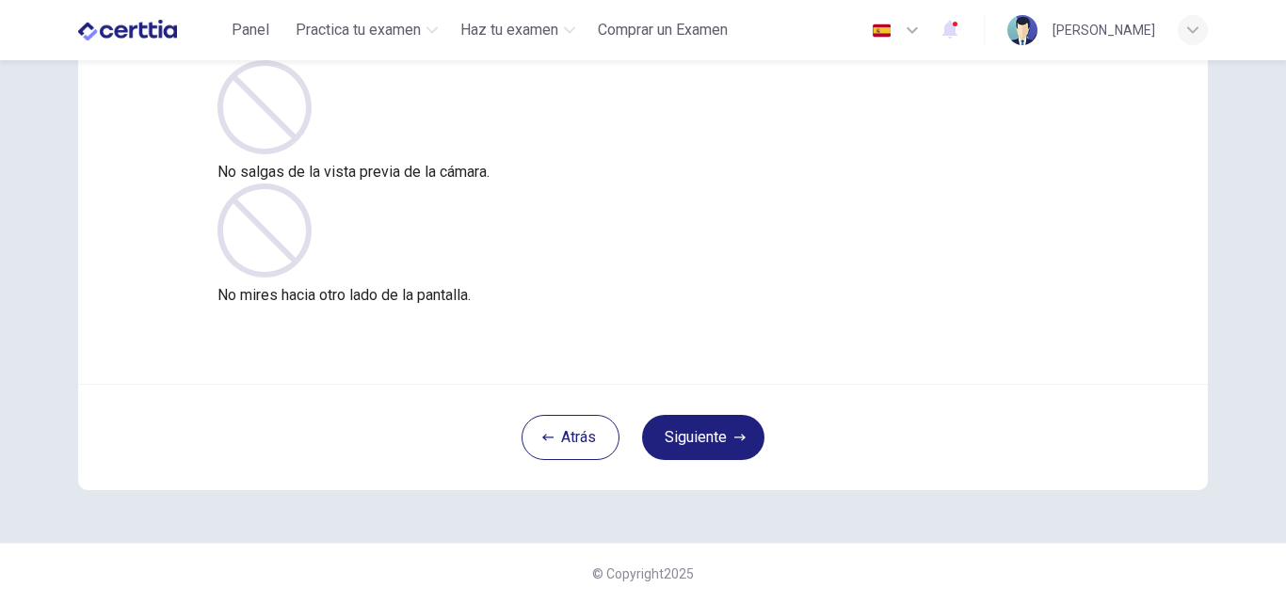
scroll to position [181, 0]
click at [684, 442] on button "Siguiente" at bounding box center [703, 437] width 122 height 45
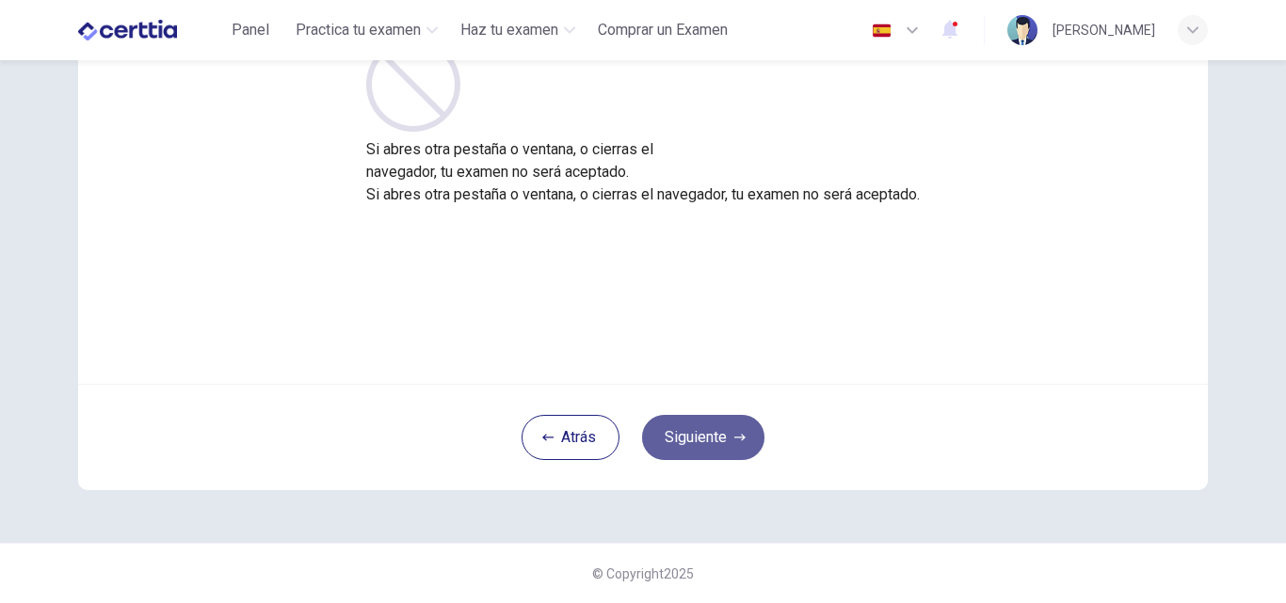
click at [684, 442] on button "Siguiente" at bounding box center [703, 437] width 122 height 45
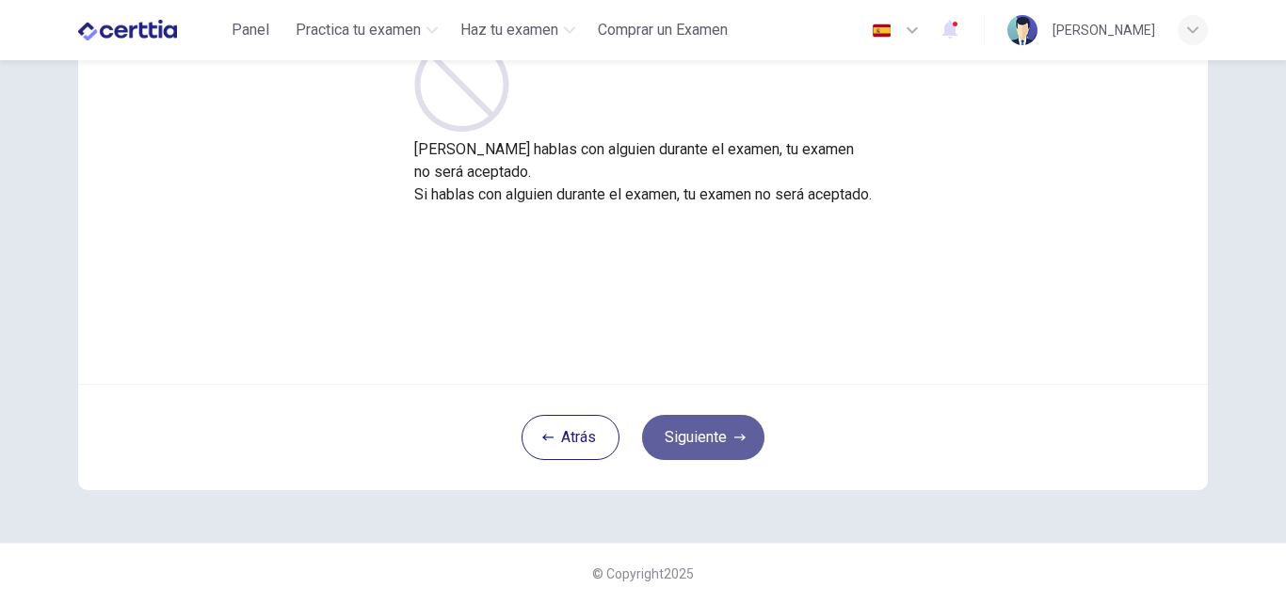
click at [684, 442] on button "Siguiente" at bounding box center [703, 437] width 122 height 45
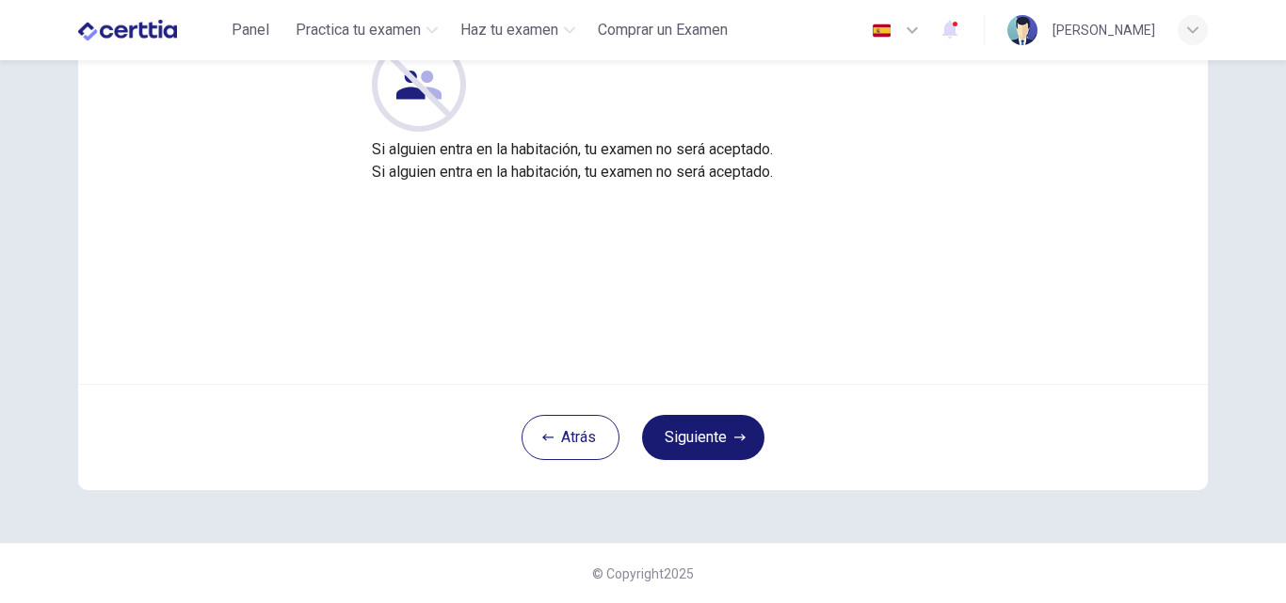
click at [684, 442] on button "Siguiente" at bounding box center [703, 437] width 122 height 45
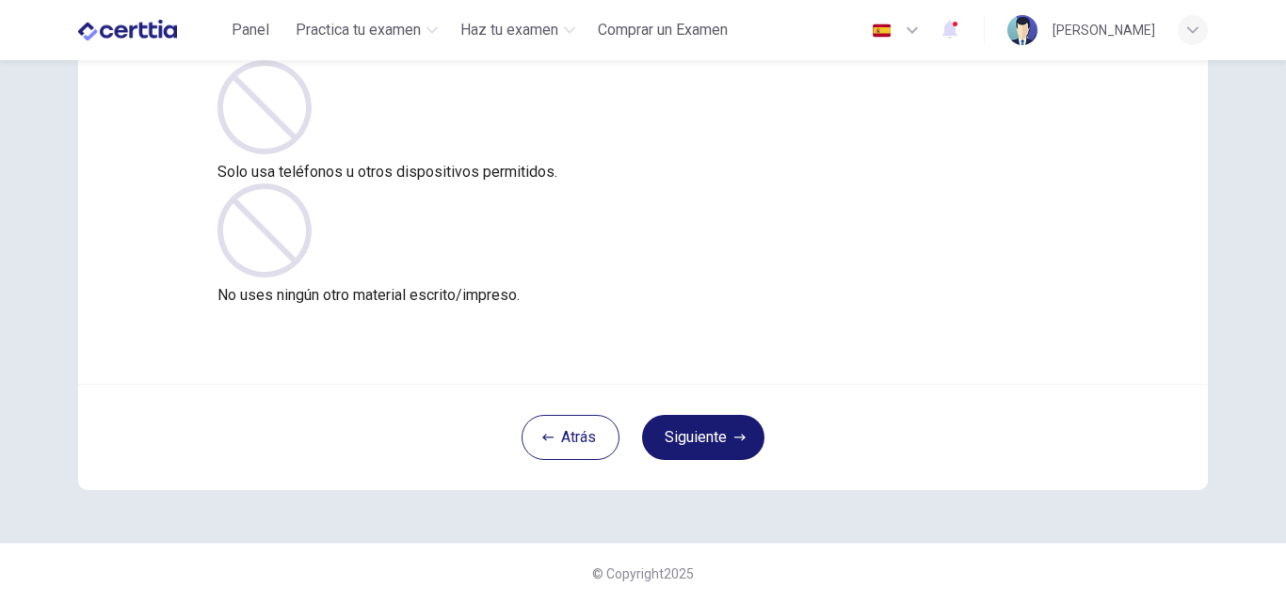
click at [684, 442] on button "Siguiente" at bounding box center [703, 437] width 122 height 45
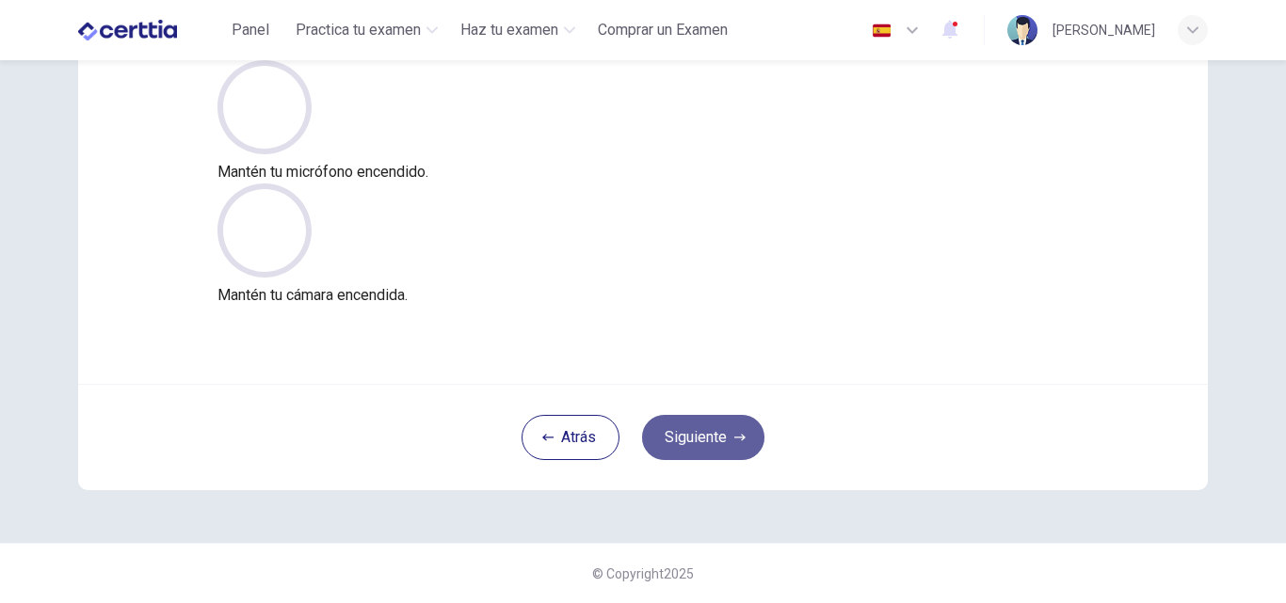
click at [684, 442] on button "Siguiente" at bounding box center [703, 437] width 122 height 45
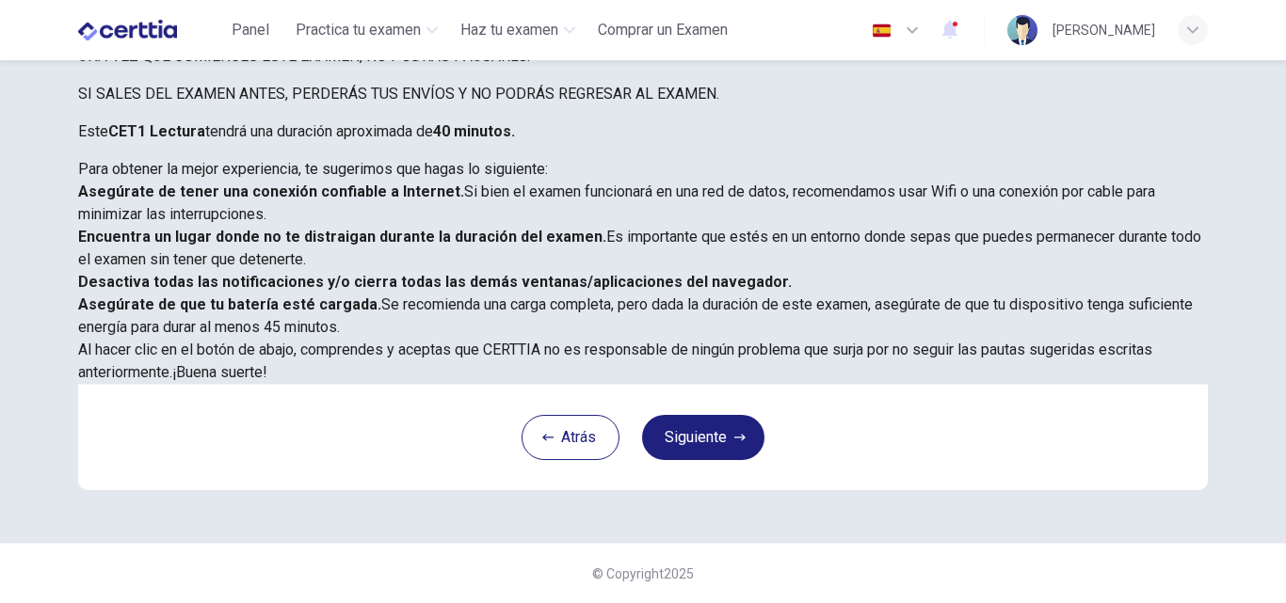
scroll to position [443, 0]
click at [704, 439] on button "Siguiente" at bounding box center [703, 437] width 122 height 45
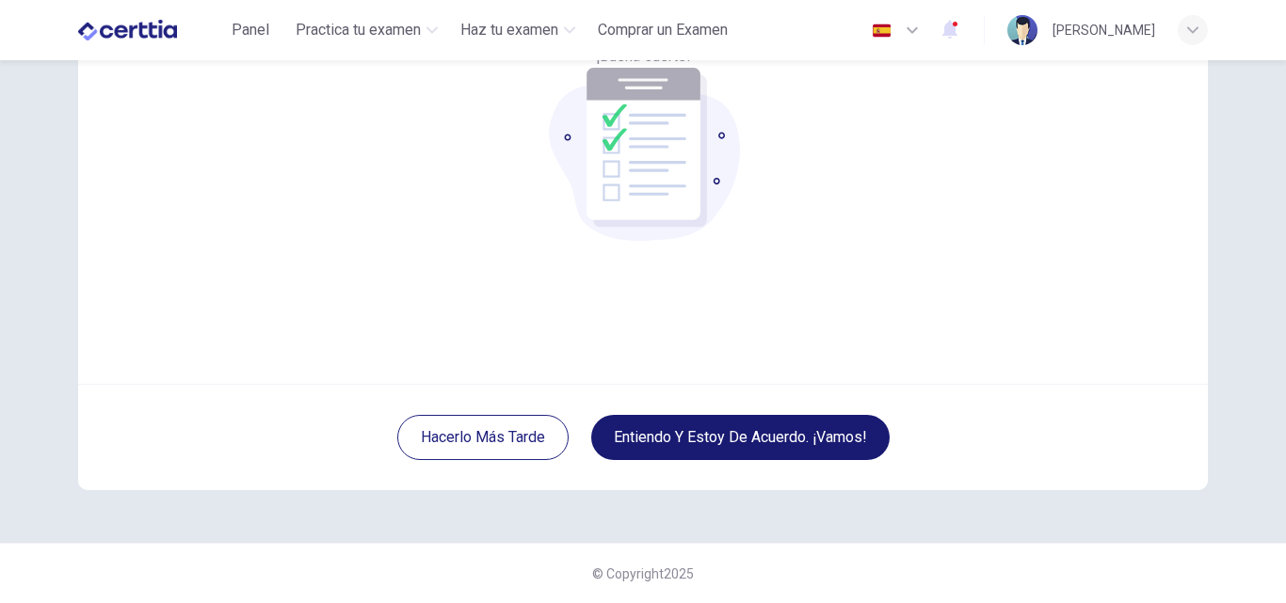
scroll to position [181, 0]
click at [730, 439] on button "Entiendo y estoy de acuerdo. ¡Vamos!" at bounding box center [740, 437] width 298 height 45
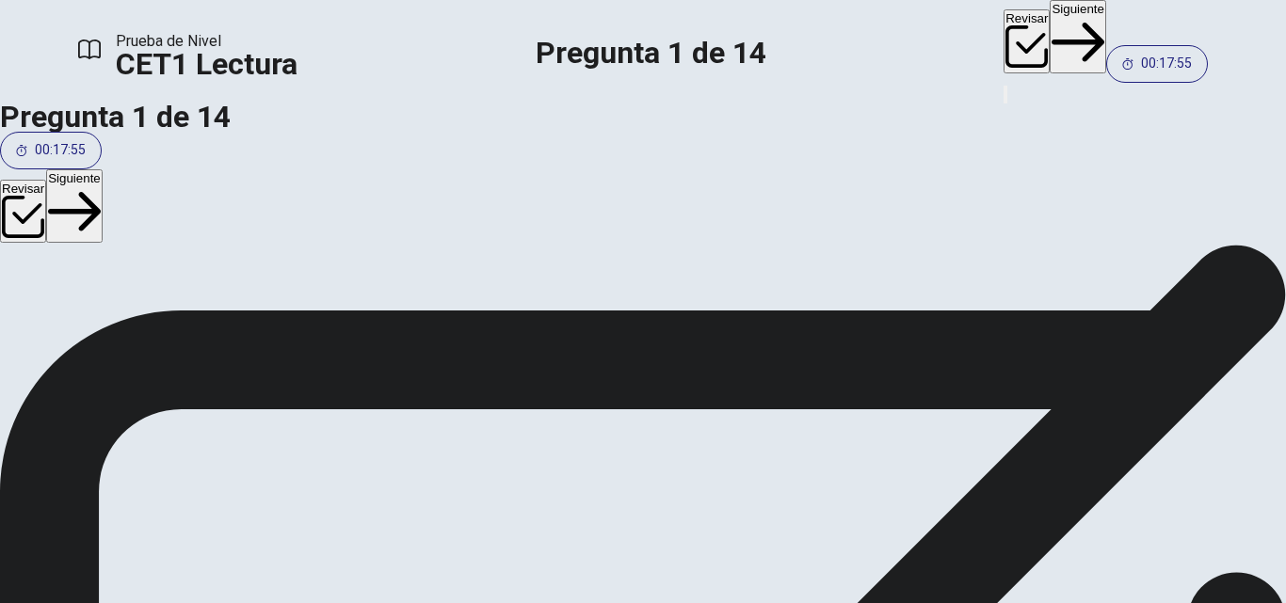
scroll to position [444, 0]
drag, startPoint x: 313, startPoint y: 308, endPoint x: 300, endPoint y: 295, distance: 18.6
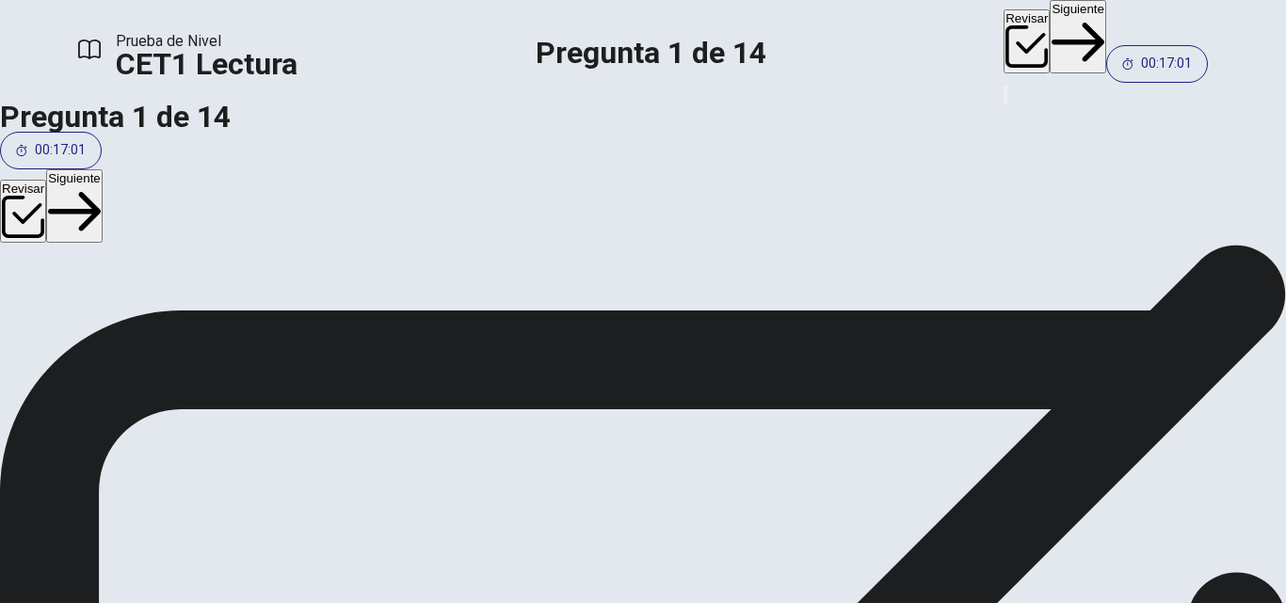
scroll to position [352, 0]
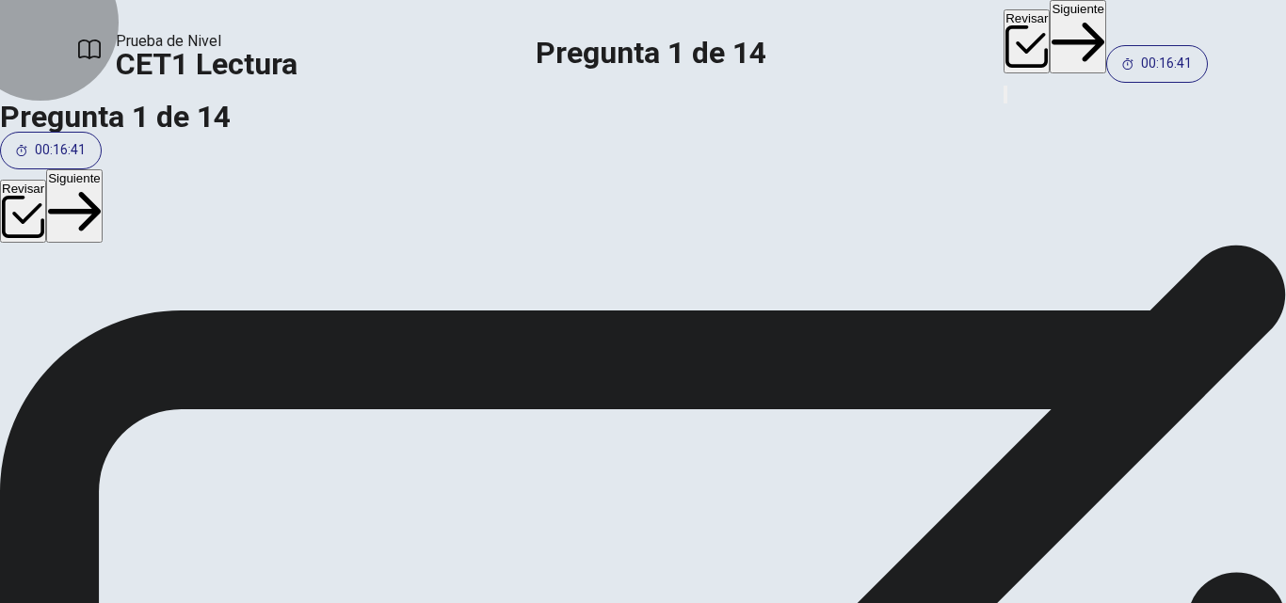
click at [1049, 36] on button "Siguiente" at bounding box center [1077, 36] width 56 height 73
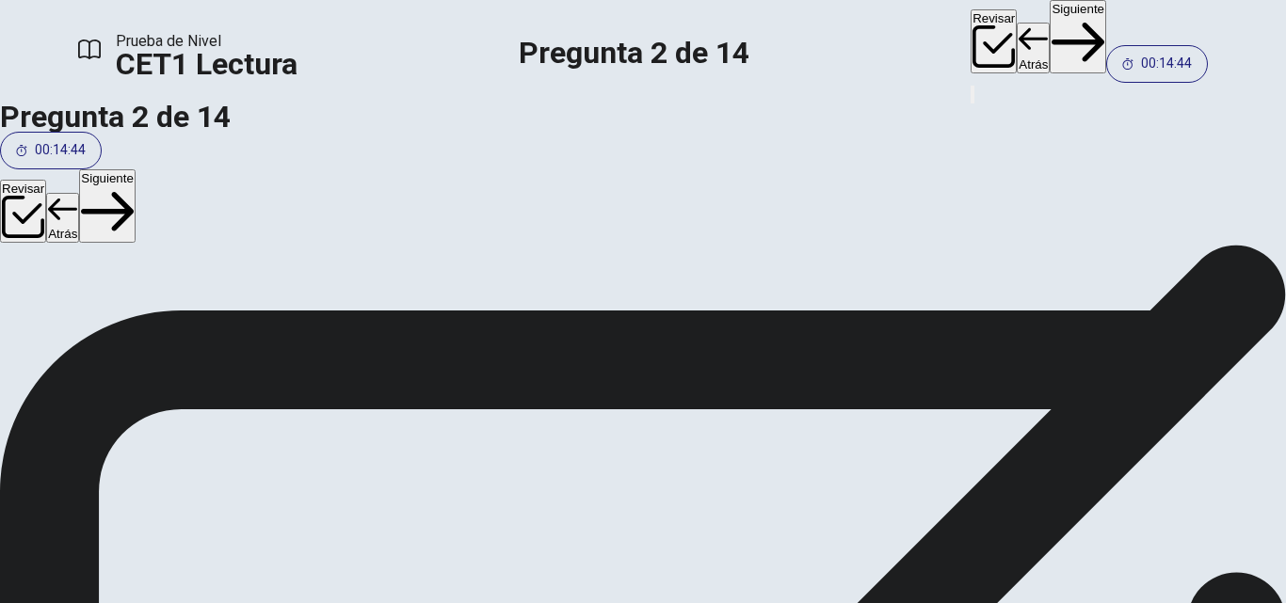
scroll to position [451, 0]
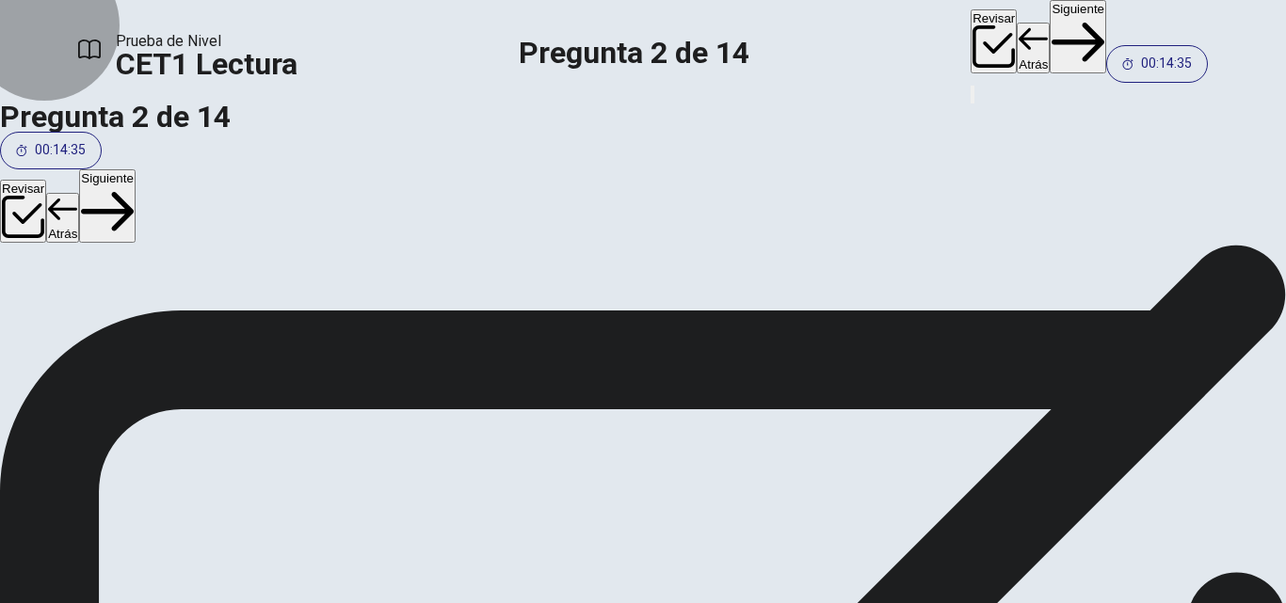
click at [1049, 39] on button "Siguiente" at bounding box center [1077, 36] width 56 height 73
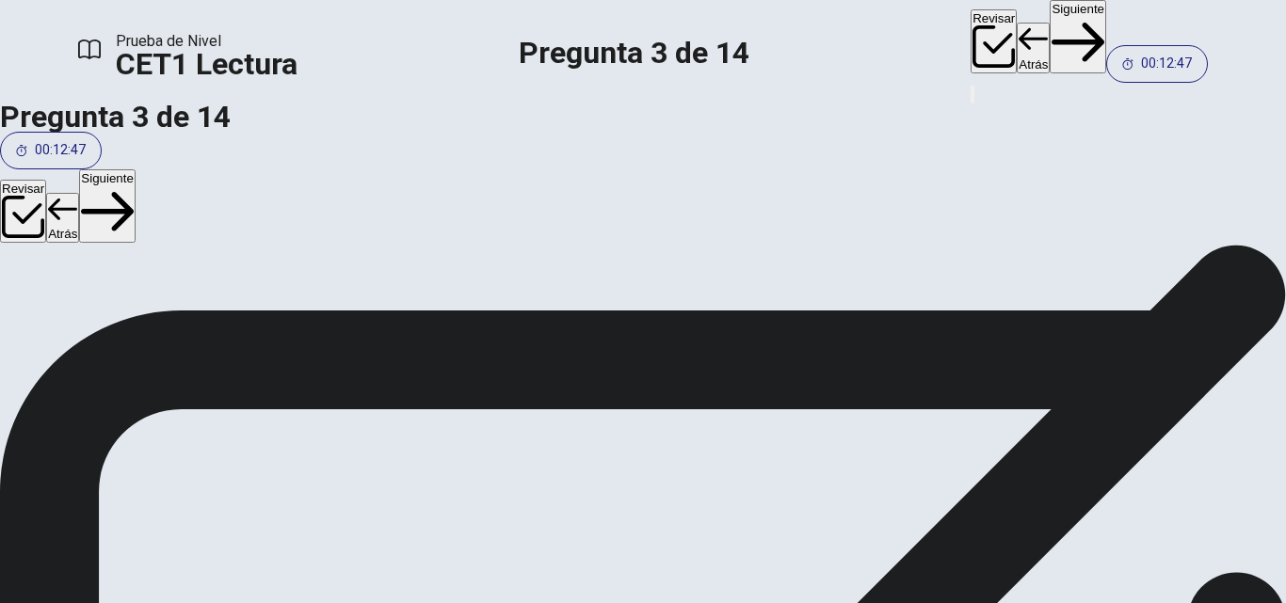
scroll to position [460, 0]
click at [1049, 32] on button "Siguiente" at bounding box center [1077, 36] width 56 height 73
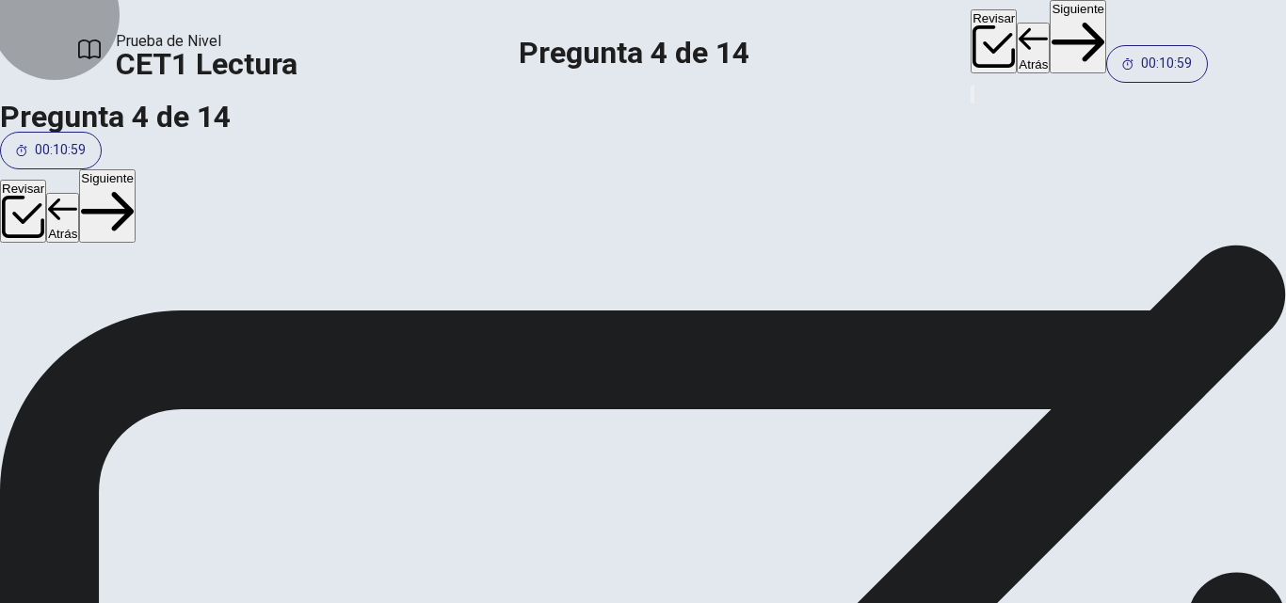
click at [1049, 28] on button "Siguiente" at bounding box center [1077, 36] width 56 height 73
click at [1049, 35] on button "Siguiente" at bounding box center [1077, 36] width 56 height 73
drag, startPoint x: 1200, startPoint y: 297, endPoint x: 1191, endPoint y: 364, distance: 67.4
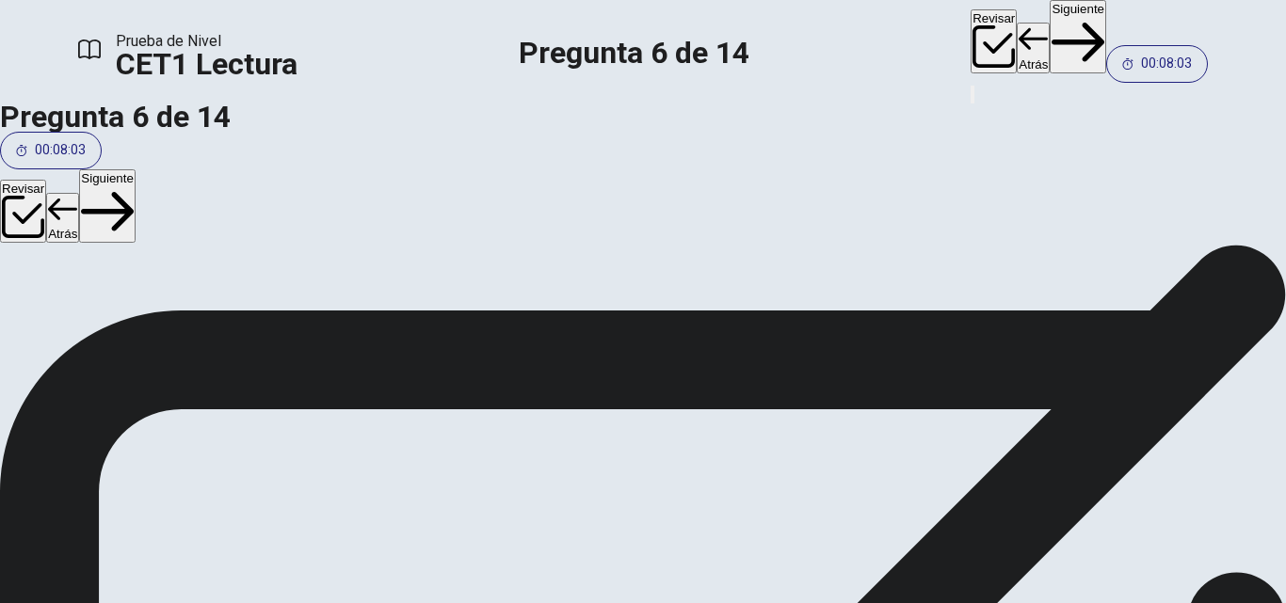
click at [1049, 34] on button "Siguiente" at bounding box center [1077, 36] width 56 height 73
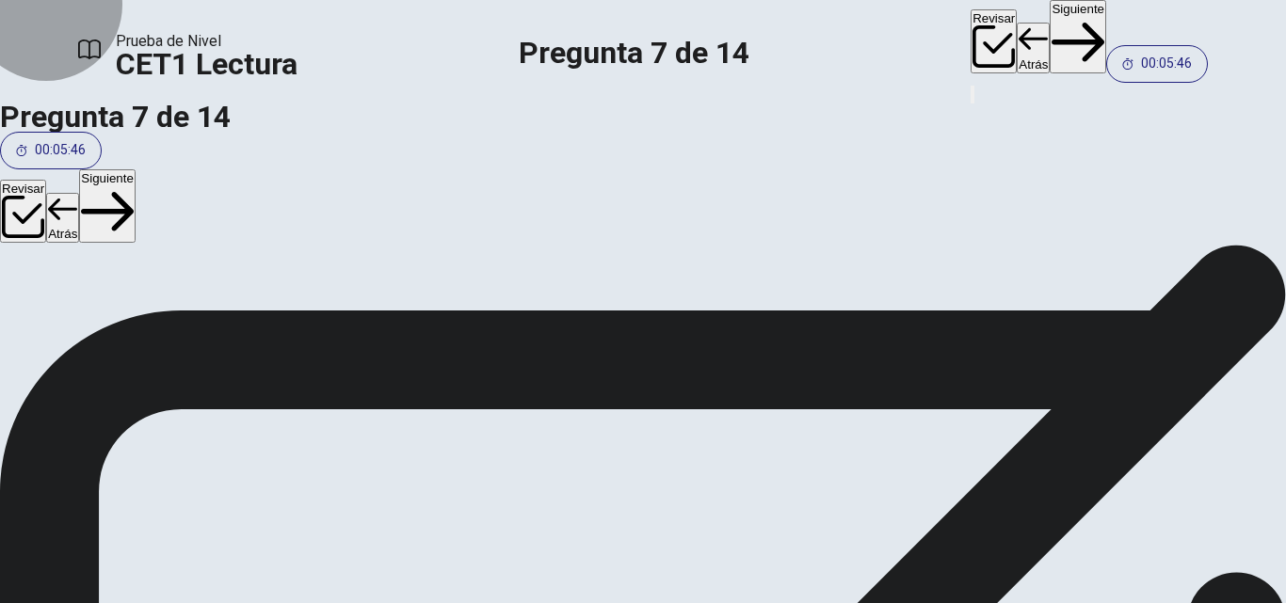
click at [1049, 18] on button "Siguiente" at bounding box center [1077, 36] width 56 height 73
click at [1049, 39] on button "Siguiente" at bounding box center [1077, 36] width 56 height 73
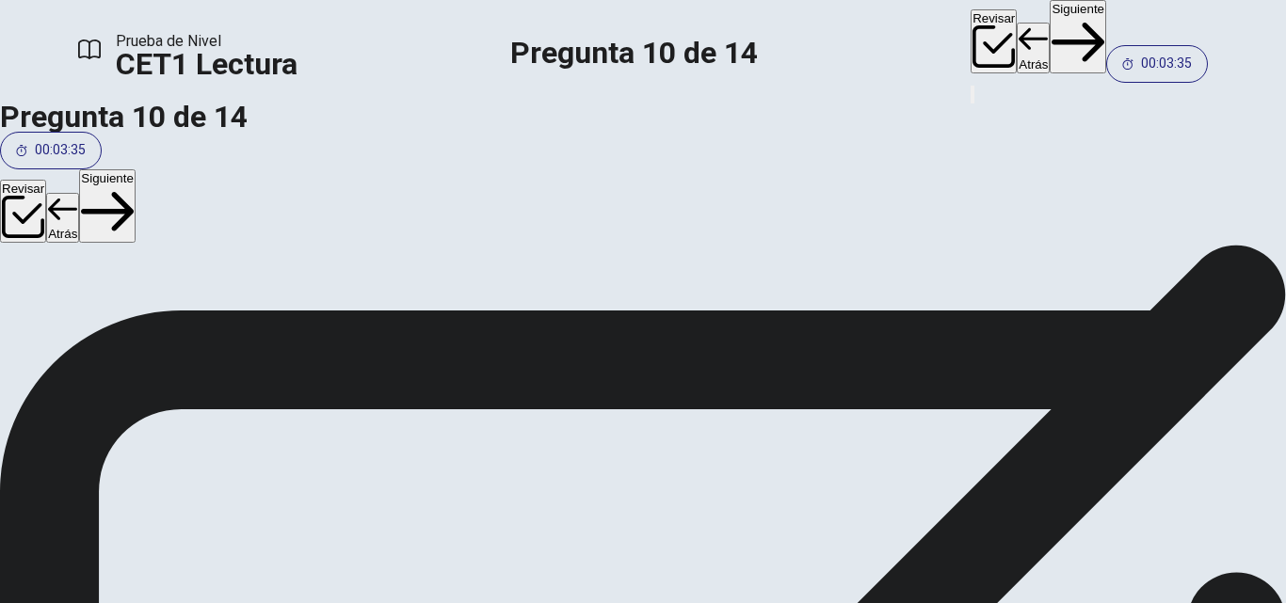
scroll to position [553, 0]
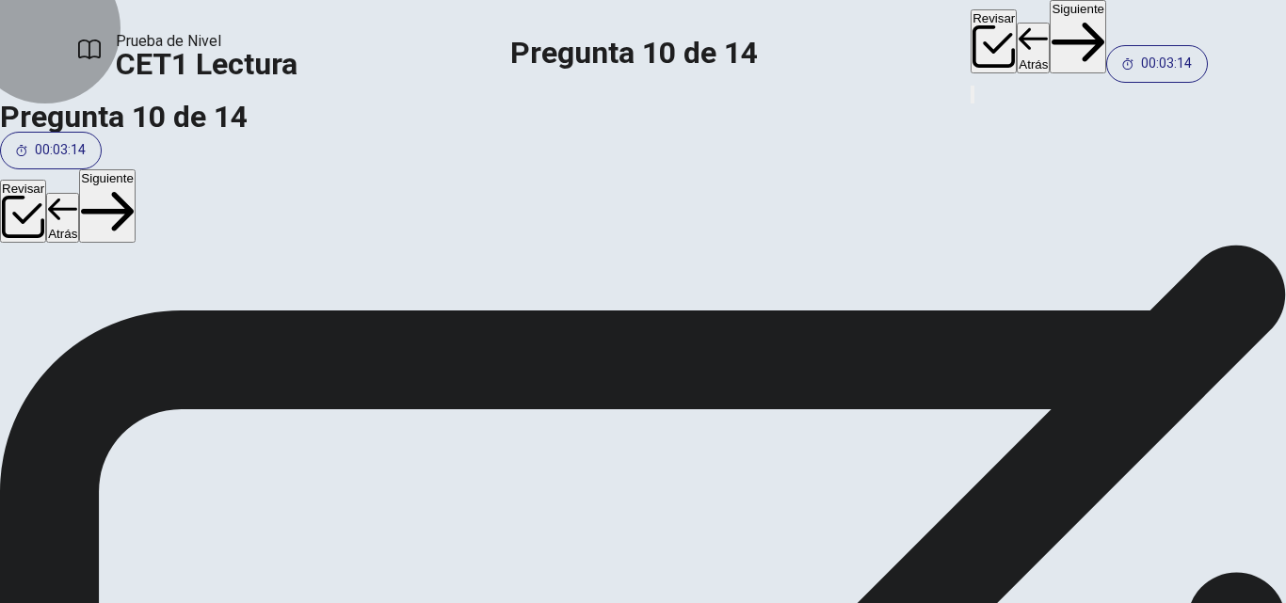
click at [1049, 41] on button "Siguiente" at bounding box center [1077, 36] width 56 height 73
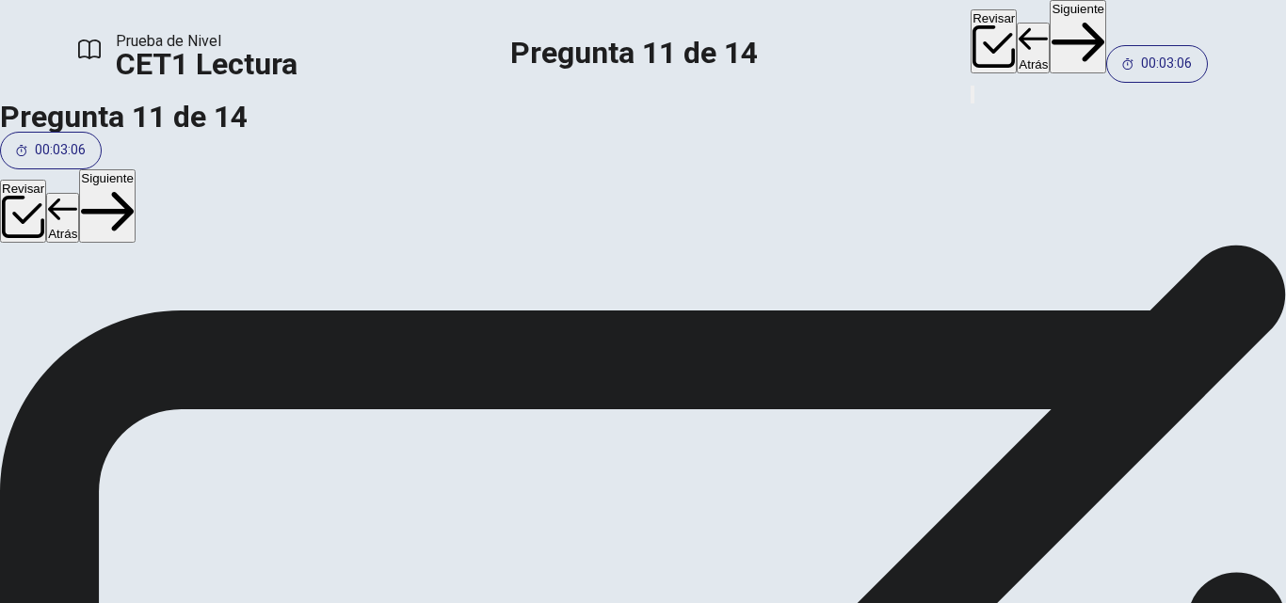
scroll to position [0, 0]
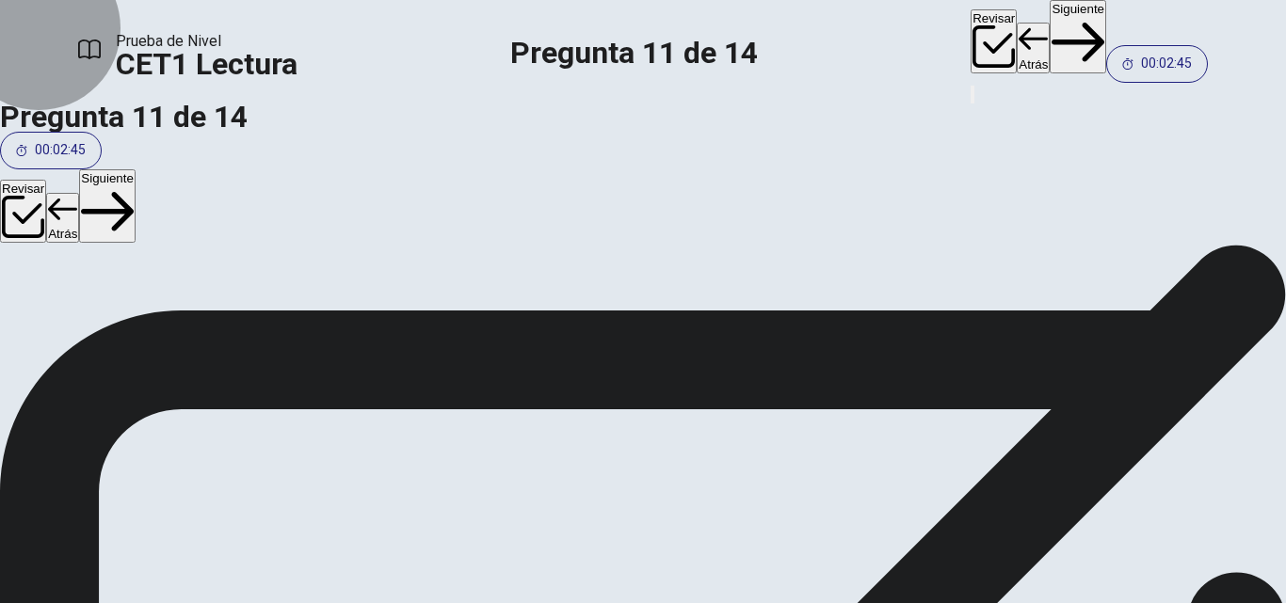
click at [1049, 41] on button "Siguiente" at bounding box center [1077, 36] width 56 height 73
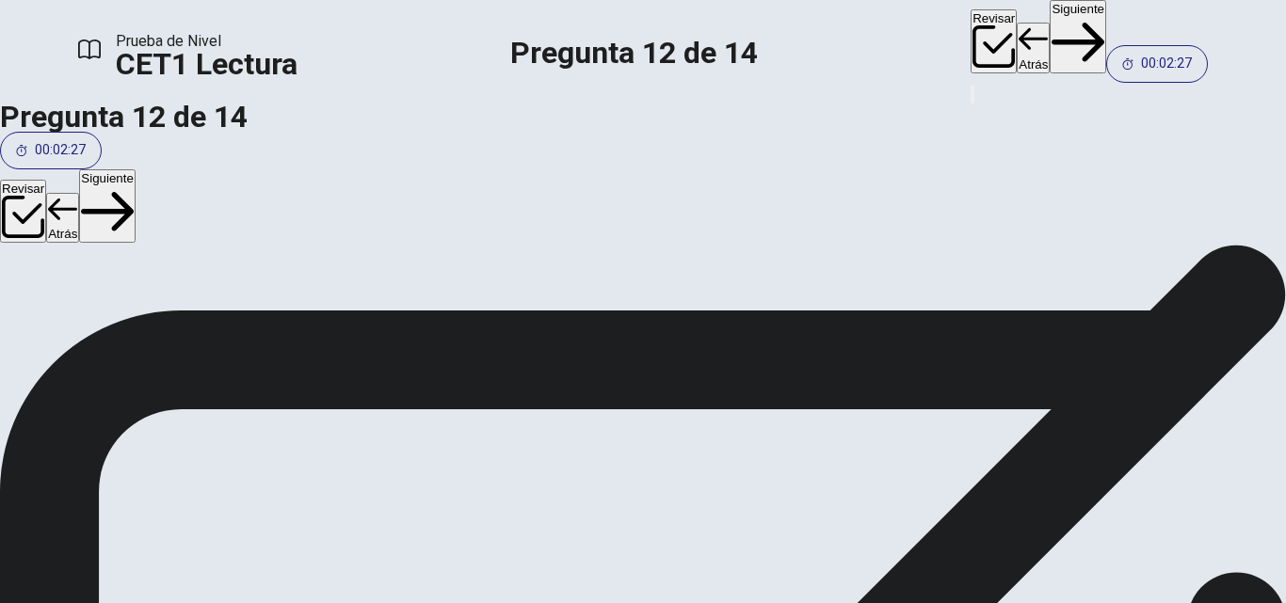
drag, startPoint x: 1201, startPoint y: 271, endPoint x: 1201, endPoint y: 329, distance: 58.3
click at [1049, 24] on button "Siguiente" at bounding box center [1077, 36] width 56 height 73
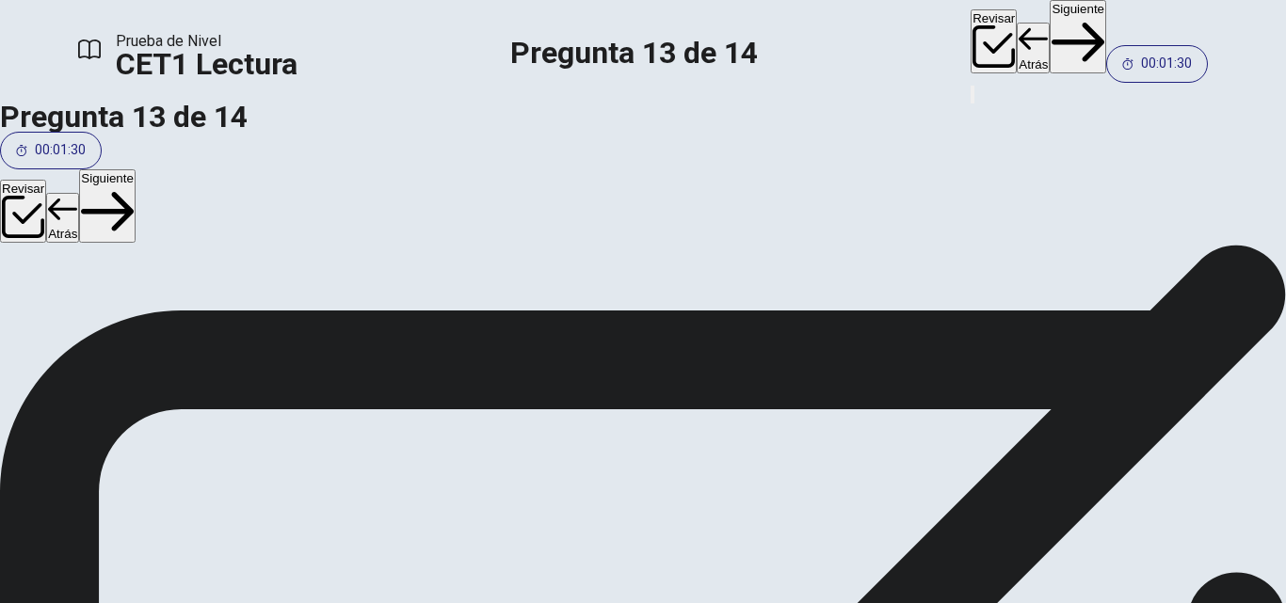
click at [1049, 33] on button "Siguiente" at bounding box center [1077, 36] width 56 height 73
drag, startPoint x: 171, startPoint y: 322, endPoint x: 575, endPoint y: 292, distance: 404.8
drag, startPoint x: 304, startPoint y: 311, endPoint x: 661, endPoint y: 407, distance: 369.1
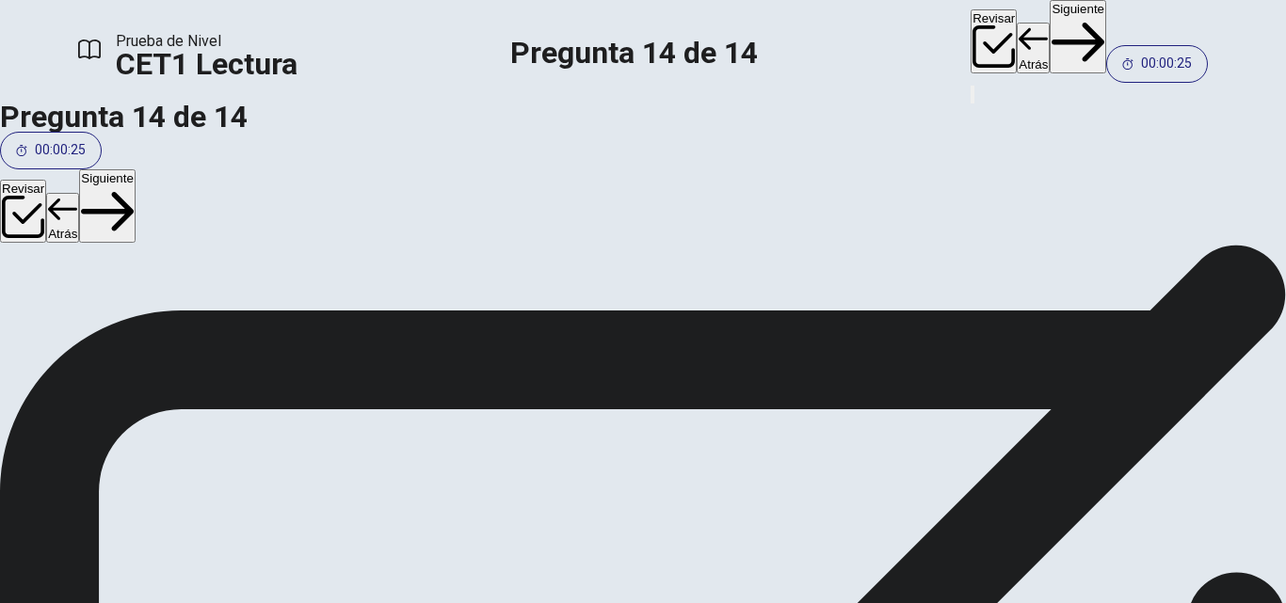
click at [1049, 36] on button "Siguiente" at bounding box center [1077, 36] width 56 height 73
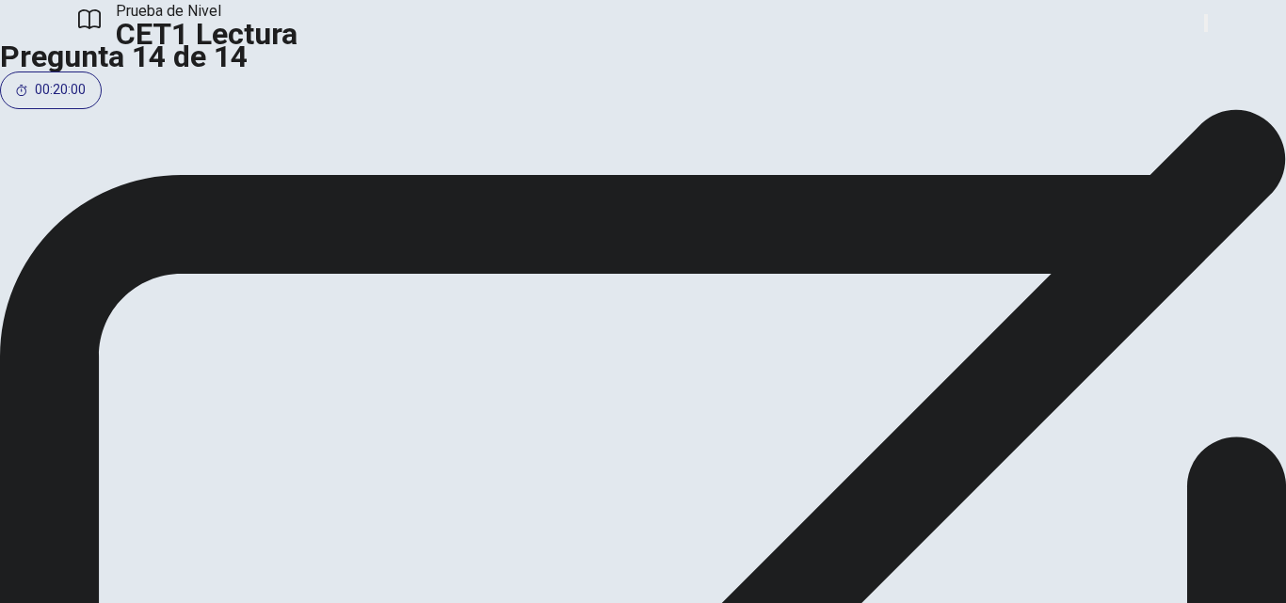
scroll to position [82, 0]
